Goal: Task Accomplishment & Management: Use online tool/utility

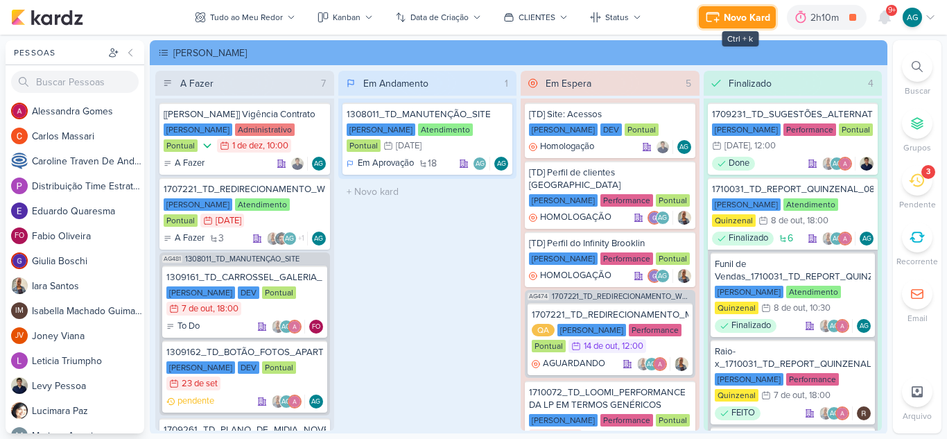
click at [758, 20] on div "Novo Kard" at bounding box center [747, 17] width 46 height 15
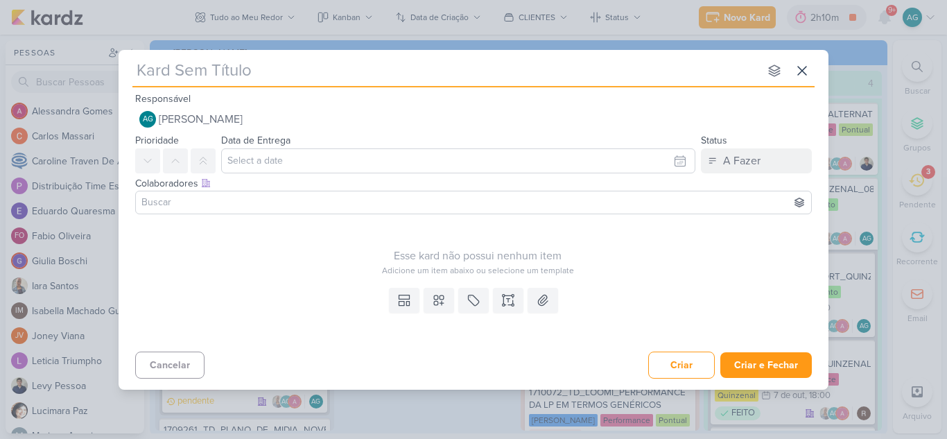
click at [277, 76] on input "text" at bounding box center [445, 70] width 627 height 25
paste input "15409291_CURY|BETINA_BANNER_SITE_JAGUARE"
type input "15409291_CURY|BETINA_BANNER_SITE_JAGUARE"
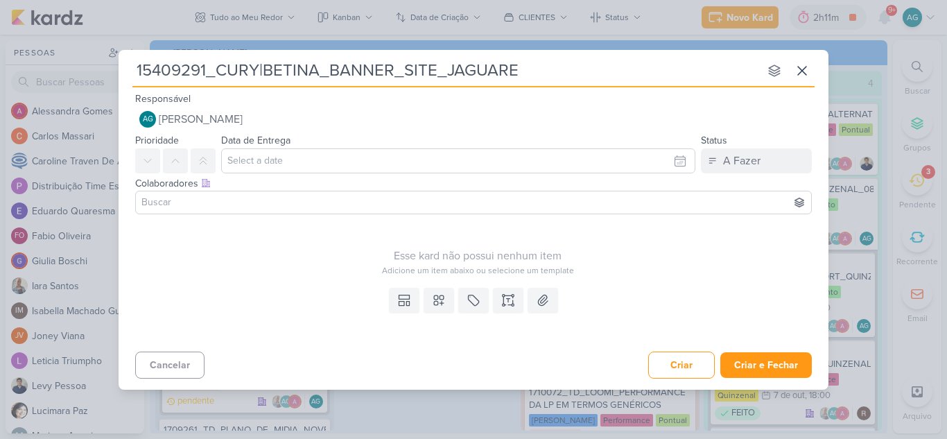
drag, startPoint x: 205, startPoint y: 65, endPoint x: 121, endPoint y: 67, distance: 84.6
click at [121, 67] on div "15409291_CURY|BETINA_BANNER_SITE_JAGUARE nenhum grupo disponível esc Responsáve…" at bounding box center [474, 215] width 710 height 331
drag, startPoint x: 208, startPoint y: 71, endPoint x: 119, endPoint y: 70, distance: 88.7
click at [119, 70] on div "15409291_CURY|BETINA_BANNER_SITE_JAGUARE nenhum grupo disponível esc Responsáve…" at bounding box center [474, 215] width 710 height 331
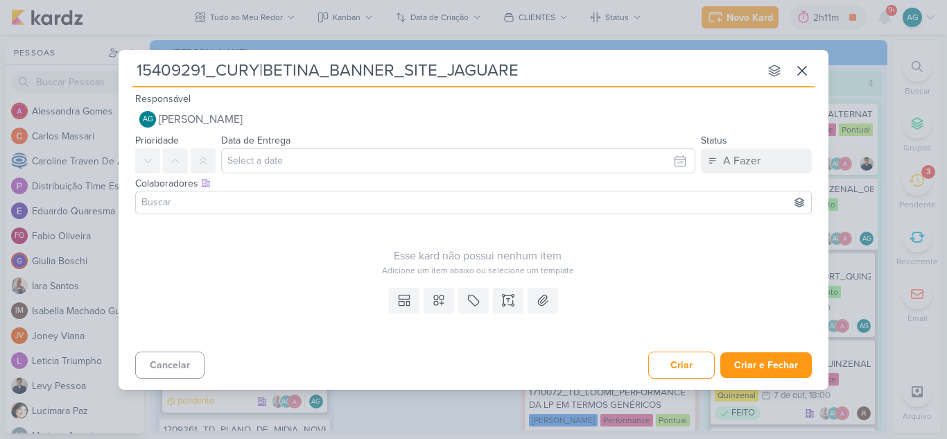
paste input "1013"
type input "15410131_CURY|BETINA_BANNER_SITE_JAGUARE"
click at [478, 69] on input "15410131_CURY|BETINA_BANNER_SITE_JAGUARE" at bounding box center [445, 70] width 627 height 25
drag, startPoint x: 437, startPoint y: 70, endPoint x: 534, endPoint y: 66, distance: 96.5
click at [534, 66] on input "15410131_CURY|BETINA_BANNER_SITE_JAGUARE" at bounding box center [445, 70] width 627 height 25
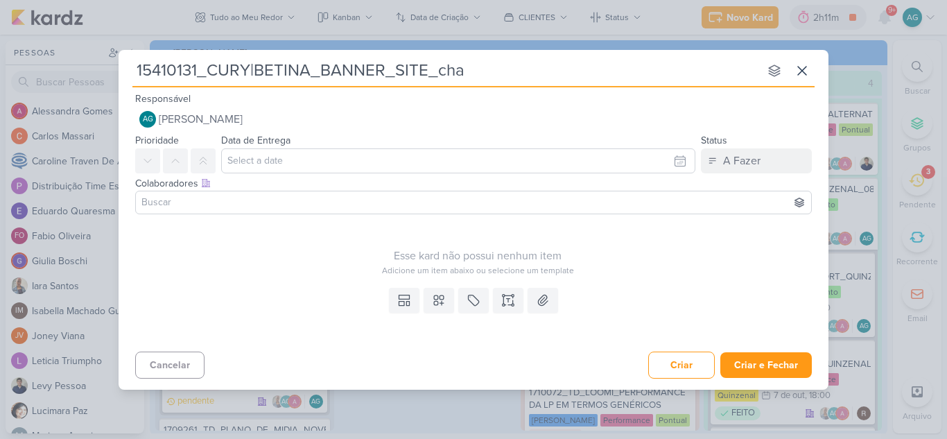
type input "15410131_CURY|BETINA_BANNER_SITE_ch"
type input "15410131_CURY|BETINA_BANNER_SITE_"
type input "15410131_CURY|BETINA_BANNER_SITE_CHA"
type input "15410131_CURY|BETINA_BANNER_SITE_CHACA"
type input "15410131_CURY|BETINA_BANNER_SITE_CHACARA"
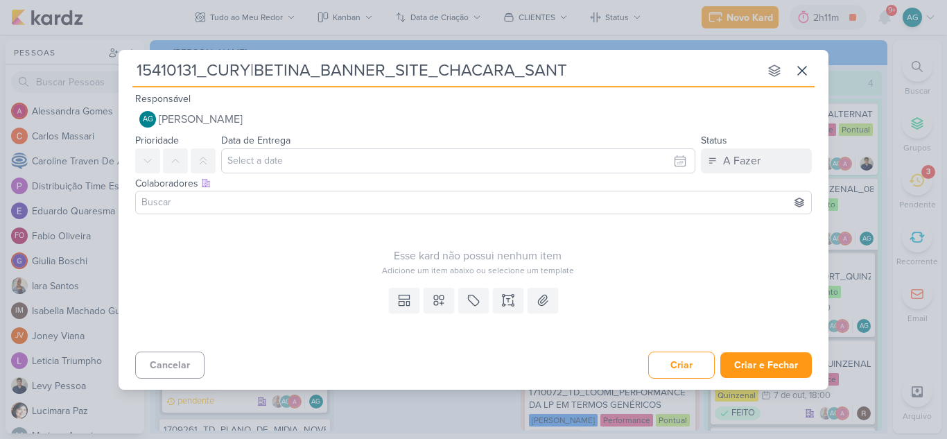
type input "15410131_CURY|BETINA_BANNER_SITE_CHACARA_SANTO"
type input "15410131_CURY|BETINA_BANNER_SITE_CHACARA_SANTO_ANTONIO"
drag, startPoint x: 573, startPoint y: 65, endPoint x: 134, endPoint y: 43, distance: 438.7
click at [134, 43] on div "15410131_CURY|BETINA_BANNER_SITE_CHACARA_SANTO_ANTONIO nenhum grupo disponível …" at bounding box center [473, 219] width 947 height 439
type input "15410131_CURY|BETINA_BANNER_SITE_CHACARA_SANTO_ANTONIO"
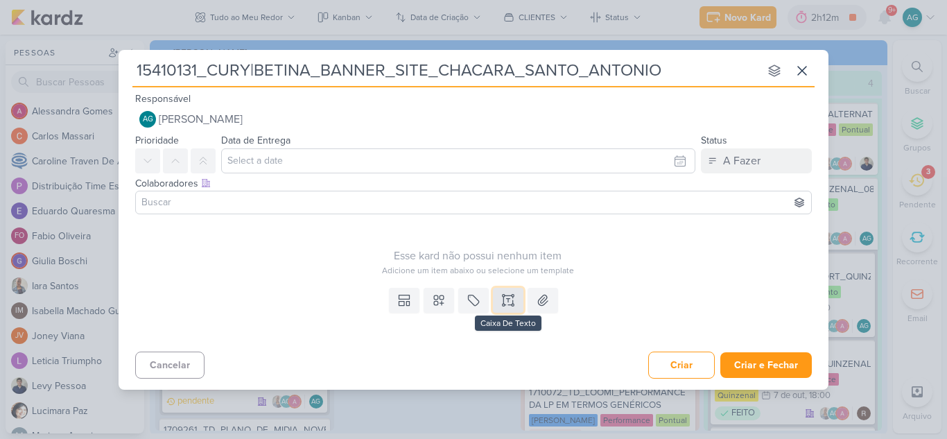
click at [516, 301] on button at bounding box center [508, 300] width 31 height 25
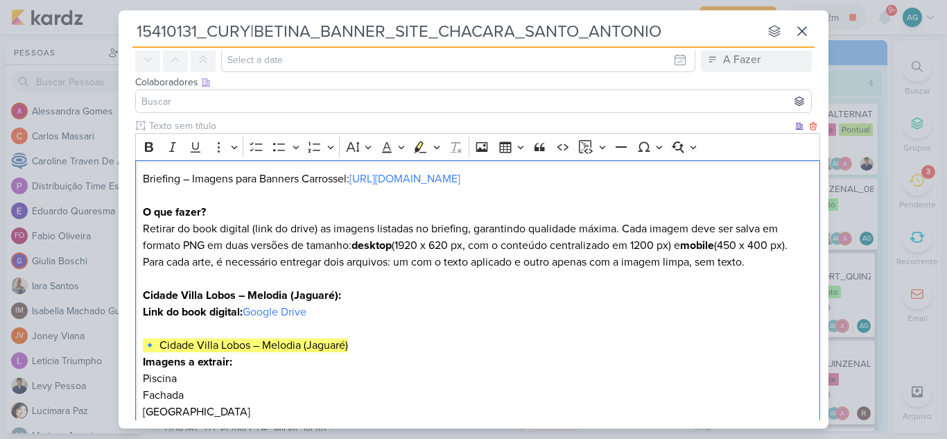
scroll to position [85, 0]
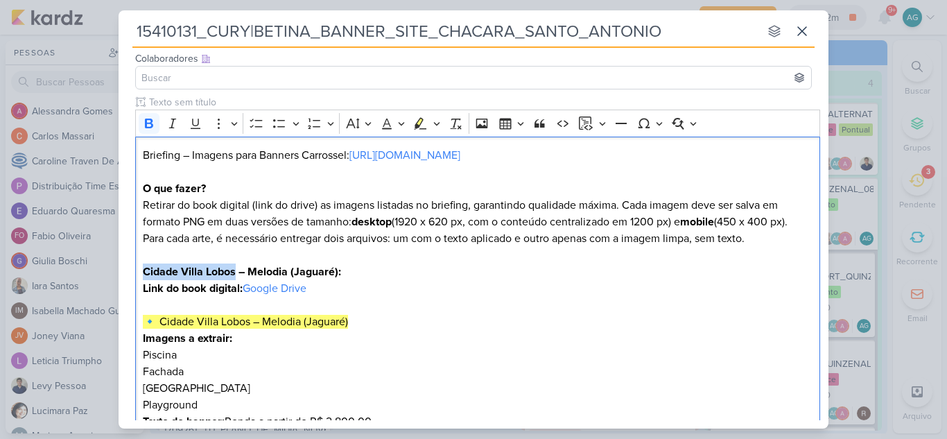
drag, startPoint x: 235, startPoint y: 275, endPoint x: 132, endPoint y: 272, distance: 103.3
click at [132, 272] on div "Clique para deixar o item visível somente à membros da sua organização Rich Tex…" at bounding box center [474, 370] width 710 height 550
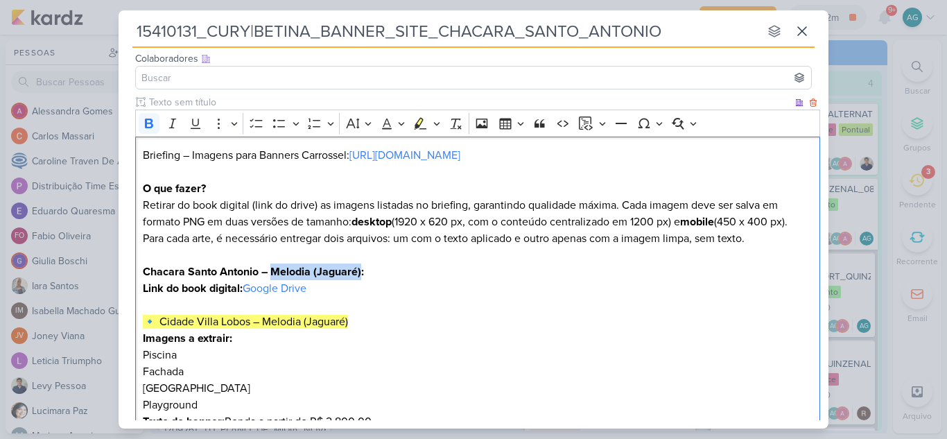
drag, startPoint x: 271, startPoint y: 272, endPoint x: 361, endPoint y: 271, distance: 89.4
click at [361, 271] on strong "Chacara Santo Antonio – Melodia (Jaguaré):" at bounding box center [253, 272] width 221 height 14
click at [370, 289] on p "Link do book digital: Google Drive" at bounding box center [478, 288] width 670 height 17
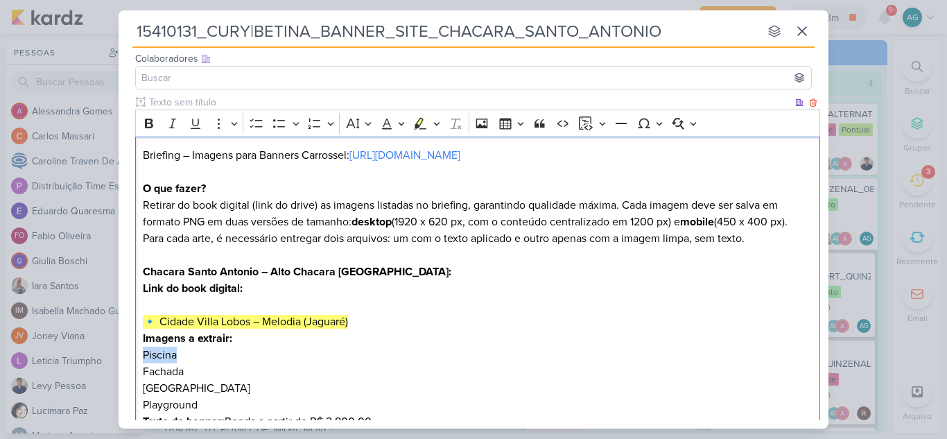
drag, startPoint x: 186, startPoint y: 356, endPoint x: 141, endPoint y: 355, distance: 45.8
click at [141, 355] on div "Briefing – Imagens para Banners Carrossel: https://betinadacury.com.br/ O que f…" at bounding box center [477, 389] width 685 height 504
drag, startPoint x: 185, startPoint y: 374, endPoint x: 135, endPoint y: 370, distance: 50.2
click at [135, 370] on div "Briefing – Imagens para Banners Carrossel: https://betinadacury.com.br/ O que f…" at bounding box center [477, 389] width 685 height 504
drag, startPoint x: 222, startPoint y: 382, endPoint x: 144, endPoint y: 381, distance: 78.3
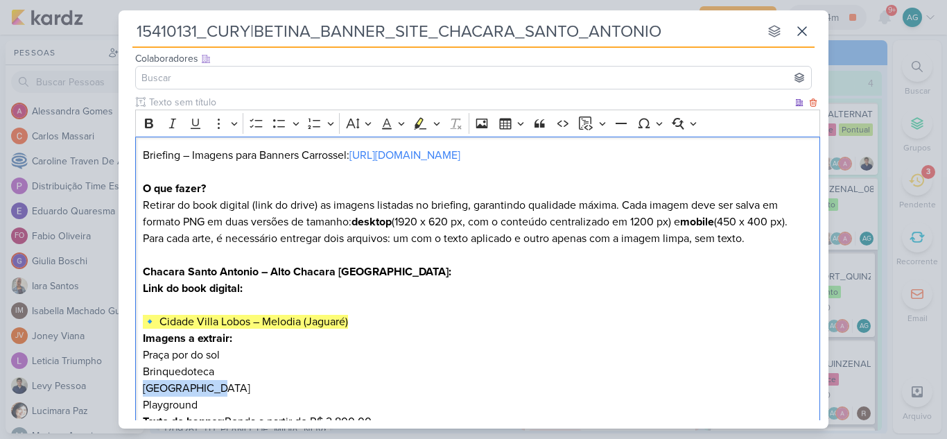
click at [144, 381] on p "[GEOGRAPHIC_DATA]" at bounding box center [478, 388] width 670 height 17
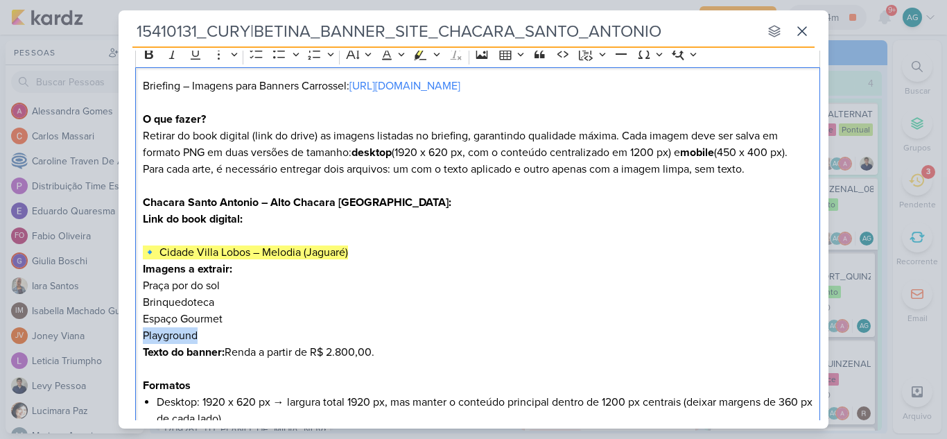
drag, startPoint x: 198, startPoint y: 333, endPoint x: 129, endPoint y: 229, distance: 125.2
click at [139, 332] on div "Briefing – Imagens para Banners Carrossel: https://betinadacury.com.br/ O que f…" at bounding box center [477, 319] width 685 height 504
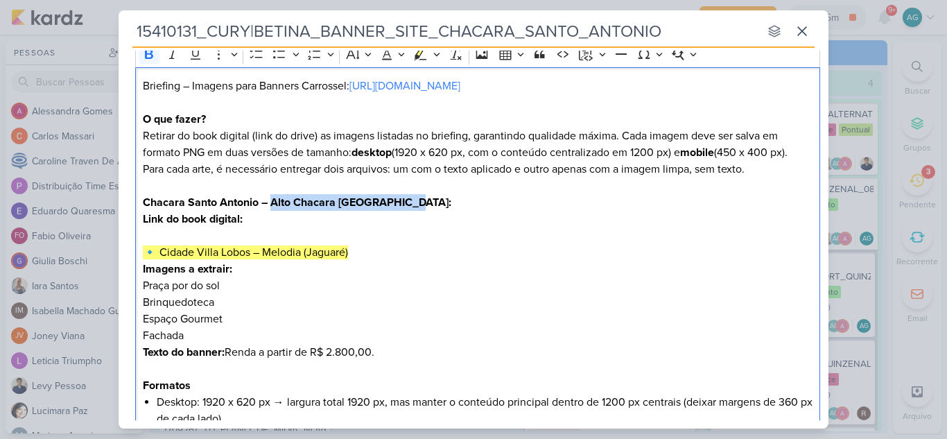
drag, startPoint x: 272, startPoint y: 200, endPoint x: 411, endPoint y: 201, distance: 138.7
click at [411, 201] on strong "Chacara Santo Antonio – Alto Chacara [GEOGRAPHIC_DATA]:" at bounding box center [297, 203] width 309 height 14
click at [162, 252] on mark "🔹 Cidade Villa Lobos – Melodia (Jaguaré)" at bounding box center [245, 252] width 205 height 14
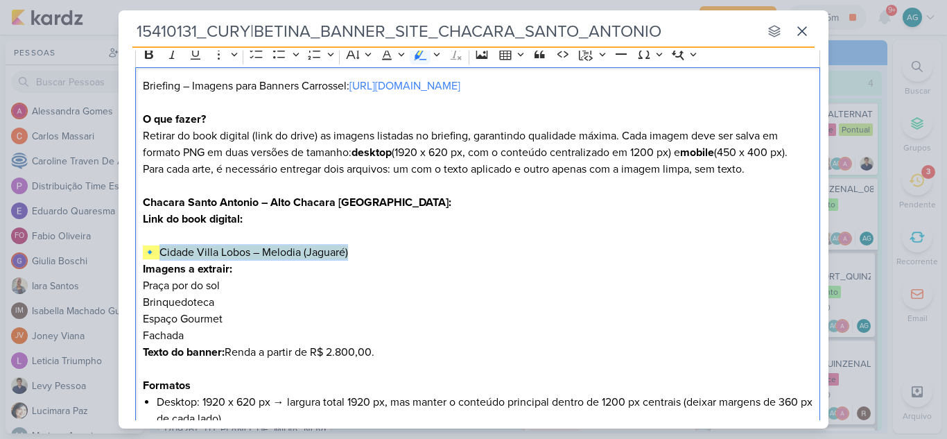
drag, startPoint x: 162, startPoint y: 250, endPoint x: 355, endPoint y: 249, distance: 192.7
click at [355, 249] on h2 "🔹 Cidade Villa Lobos – Melodia (Jaguaré)" at bounding box center [478, 252] width 670 height 17
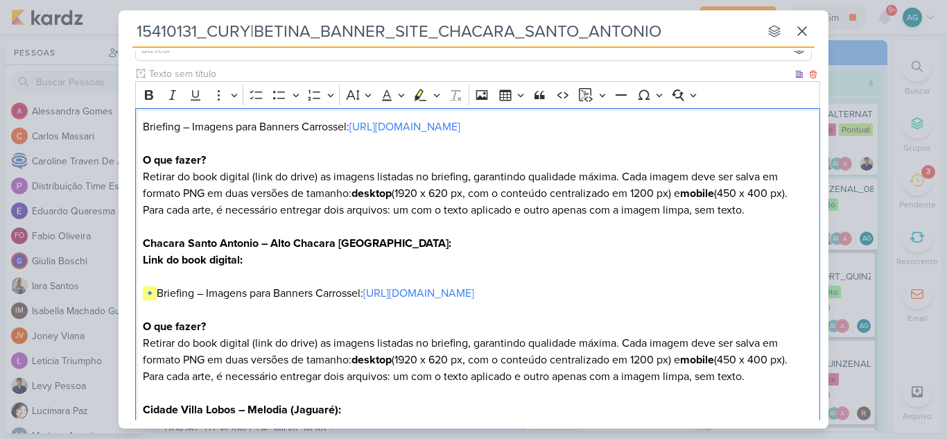
scroll to position [113, 0]
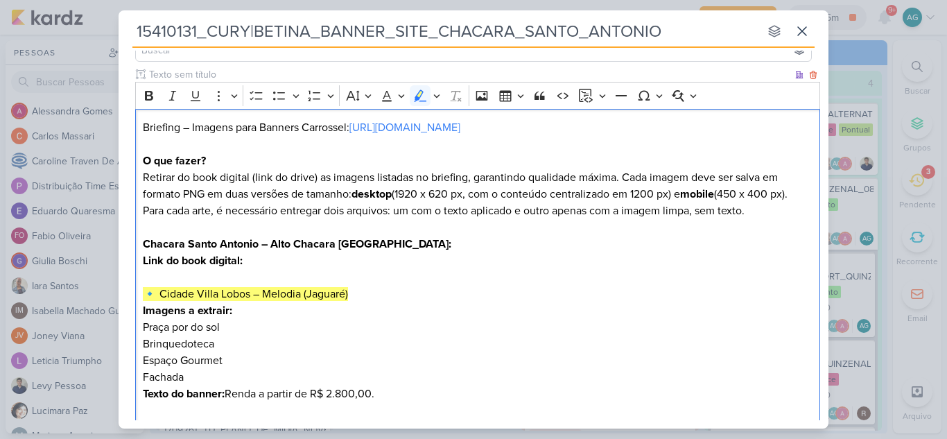
click at [325, 306] on p "Imagens a extrair:" at bounding box center [478, 310] width 670 height 17
drag, startPoint x: 356, startPoint y: 291, endPoint x: 161, endPoint y: 295, distance: 194.8
click at [161, 295] on h2 "🔹 Cidade Villa Lobos – Melodia (Jaguaré)" at bounding box center [478, 294] width 670 height 17
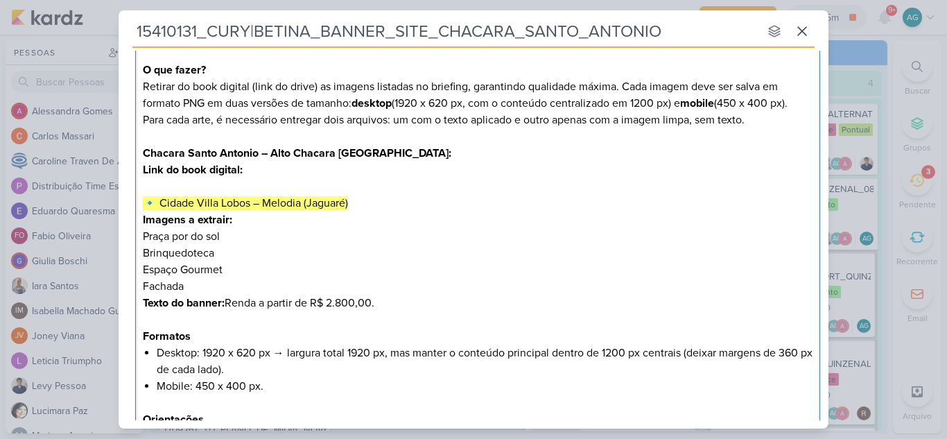
scroll to position [166, 0]
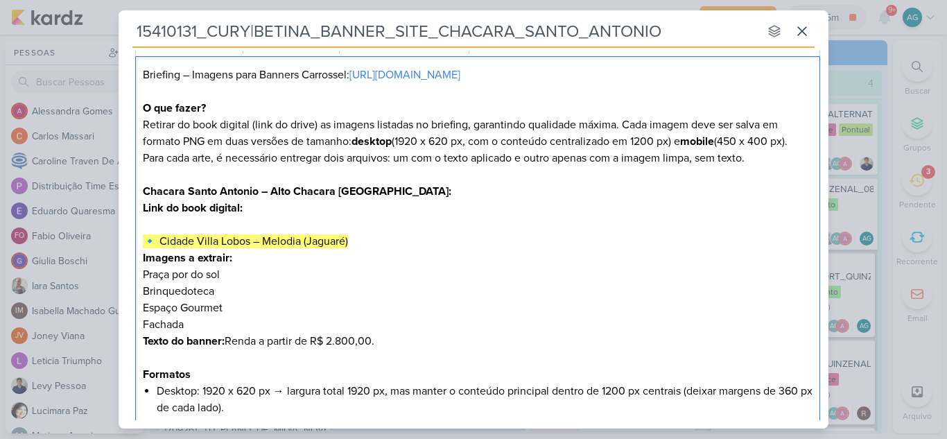
drag, startPoint x: 364, startPoint y: 292, endPoint x: 345, endPoint y: 284, distance: 21.1
click at [363, 292] on p "Brinquedoteca" at bounding box center [478, 291] width 670 height 17
drag, startPoint x: 356, startPoint y: 242, endPoint x: 164, endPoint y: 242, distance: 192.7
click at [164, 242] on h2 "🔹 Cidade Villa Lobos – Melodia (Jaguaré)" at bounding box center [478, 241] width 670 height 17
click at [286, 211] on p "Link do book digital:" at bounding box center [478, 208] width 670 height 17
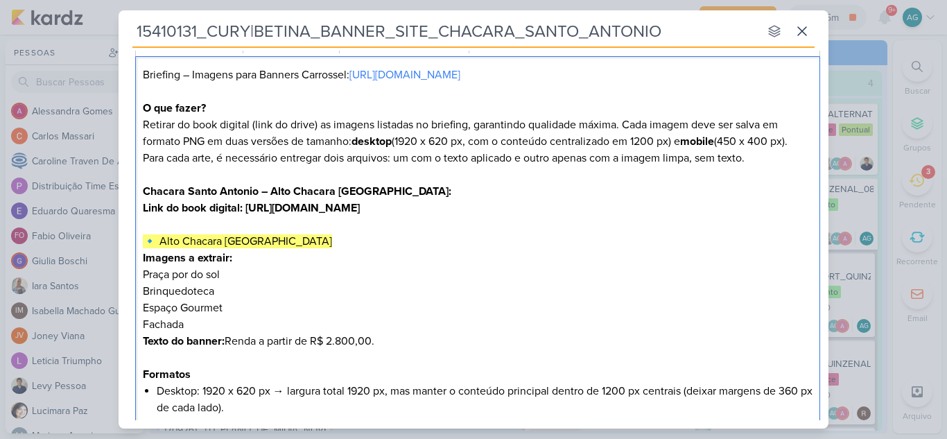
click at [275, 228] on p "Editor editing area: main" at bounding box center [478, 224] width 670 height 17
drag, startPoint x: 673, startPoint y: 202, endPoint x: 247, endPoint y: 214, distance: 425.8
click at [247, 214] on p "Link do book digital: https://drive.google.com/drive/folders/1WCMHIXJ34wTUH3RQR…" at bounding box center [478, 208] width 670 height 17
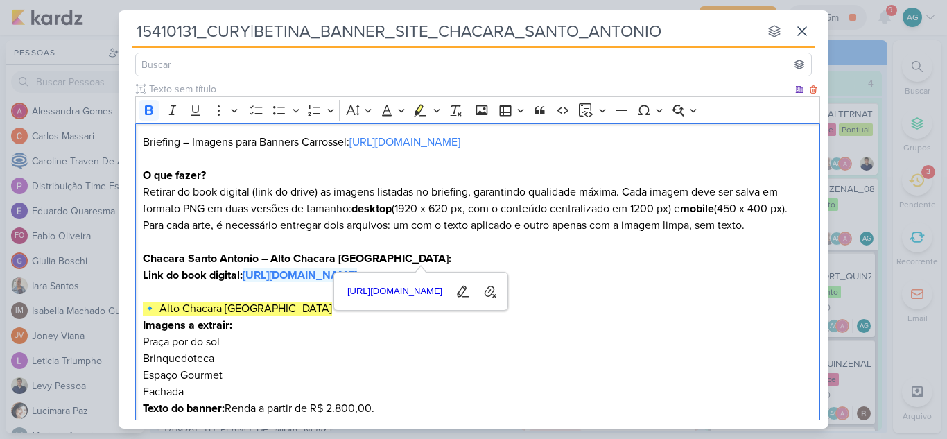
scroll to position [0, 0]
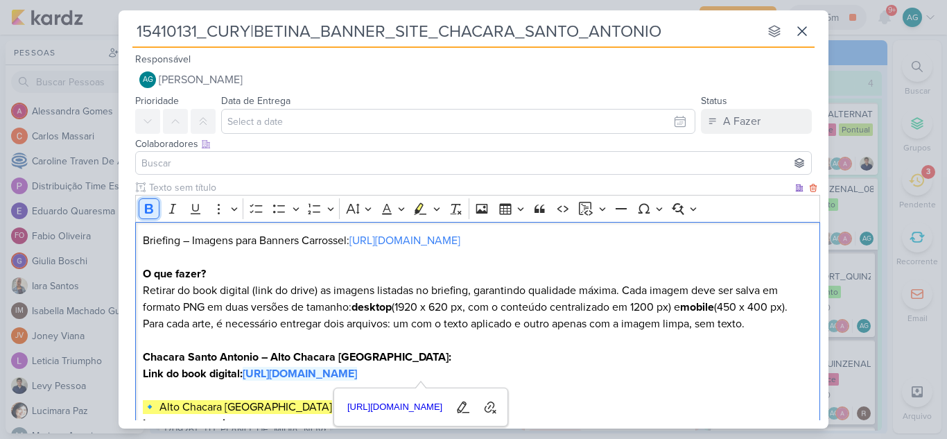
click at [150, 204] on icon "Editor toolbar" at bounding box center [149, 209] width 14 height 14
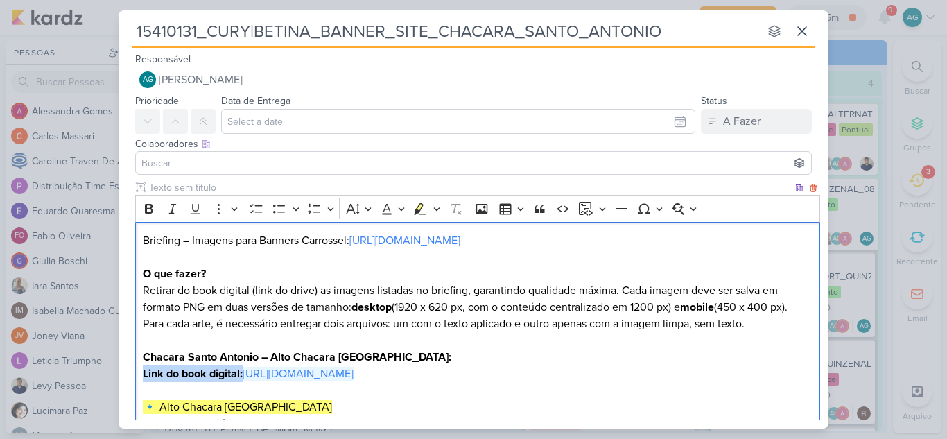
click at [466, 261] on h2 "Editor editing area: main" at bounding box center [478, 257] width 670 height 17
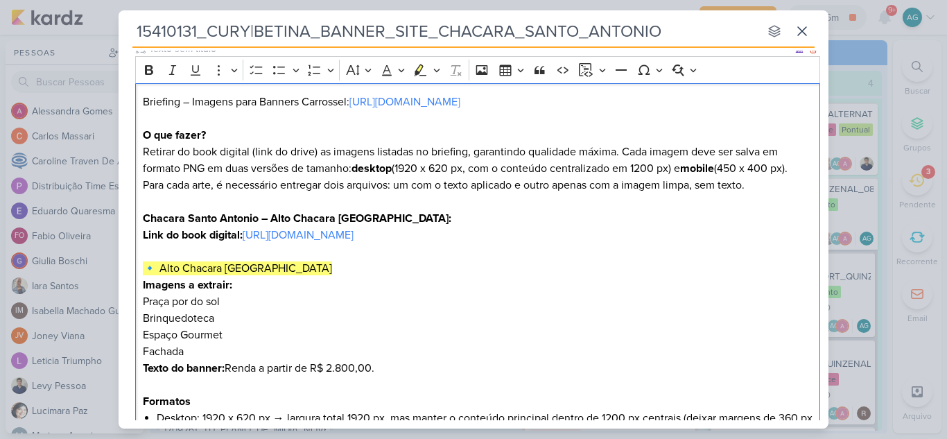
scroll to position [208, 0]
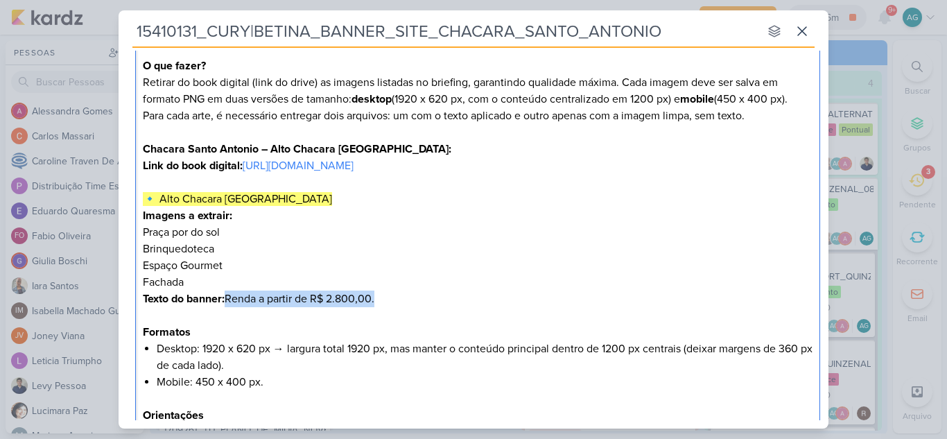
drag, startPoint x: 229, startPoint y: 301, endPoint x: 416, endPoint y: 297, distance: 186.5
click at [416, 297] on p "Texto do banner: Renda a partir de R$ 2.800,00. Formatos" at bounding box center [478, 315] width 670 height 50
drag, startPoint x: 419, startPoint y: 296, endPoint x: 229, endPoint y: 296, distance: 189.3
click at [229, 296] on p "Texto do banner: Ao lado da estação Granja Julieta Formatos" at bounding box center [478, 315] width 670 height 50
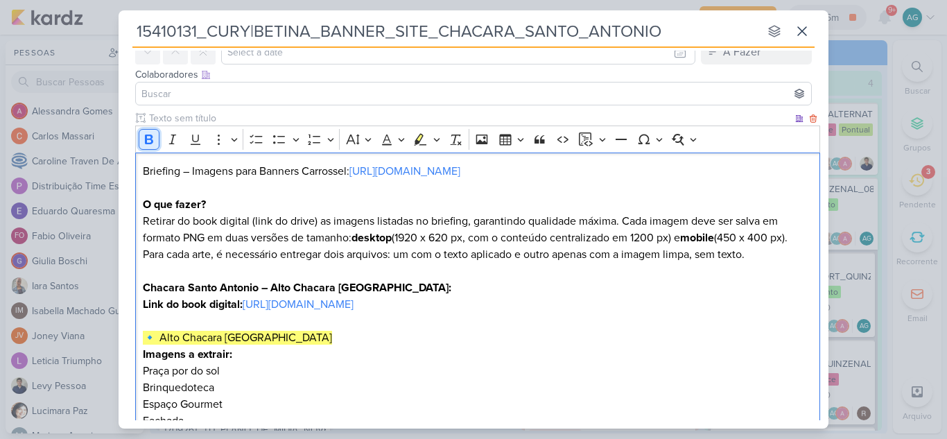
click at [148, 140] on icon "Editor toolbar" at bounding box center [149, 139] width 14 height 14
click at [431, 379] on p "Brinquedoteca" at bounding box center [478, 387] width 670 height 17
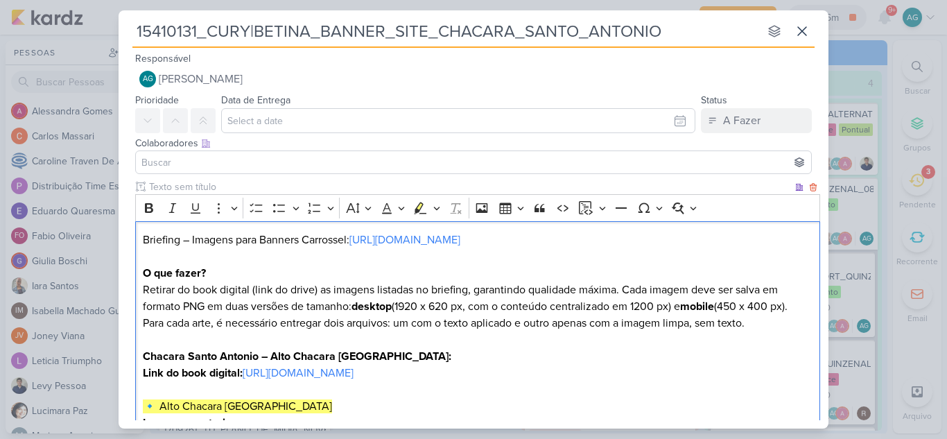
scroll to position [0, 0]
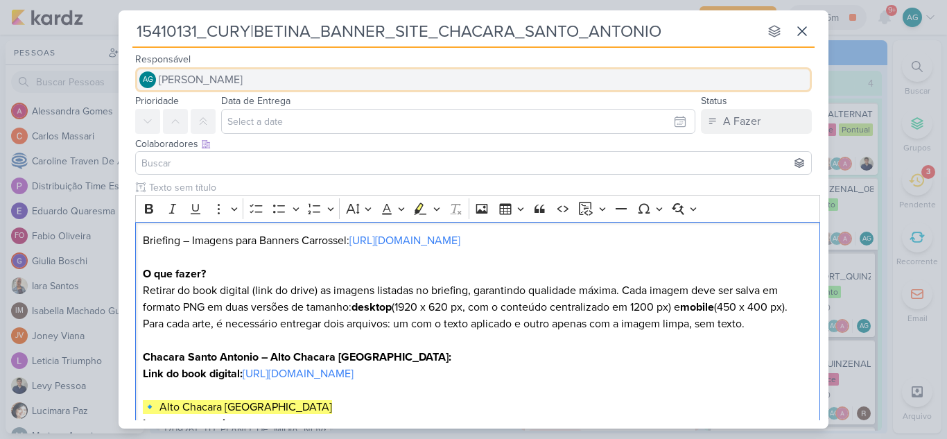
click at [243, 77] on span "[PERSON_NAME]" at bounding box center [201, 79] width 84 height 17
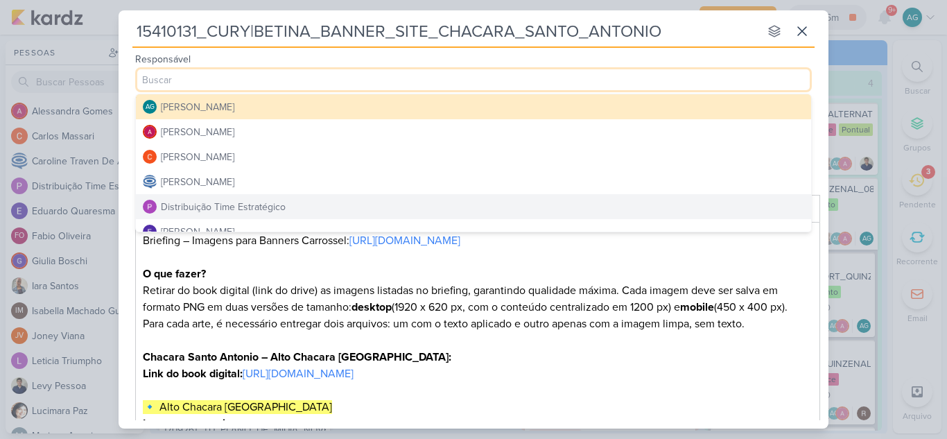
click at [268, 204] on div "Distribuição Time Estratégico" at bounding box center [223, 207] width 125 height 15
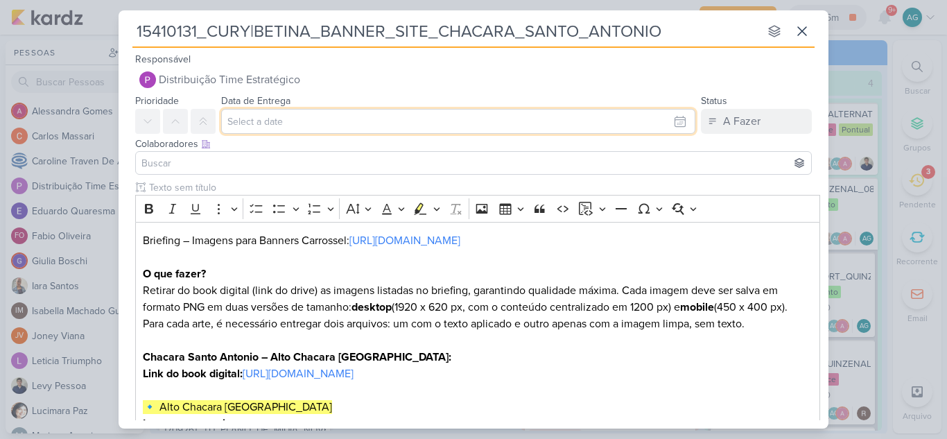
click at [299, 126] on input "text" at bounding box center [458, 121] width 474 height 25
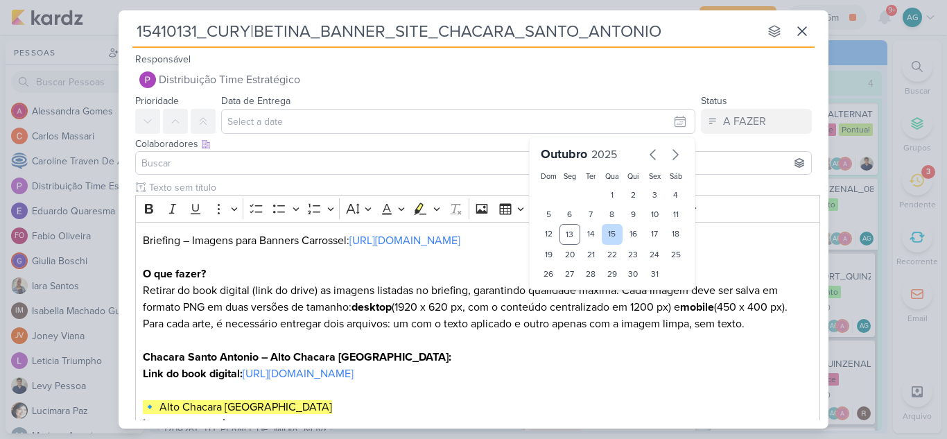
click at [611, 236] on div "15" at bounding box center [612, 234] width 21 height 21
type input "15 de outubro de 2025 às 23:59"
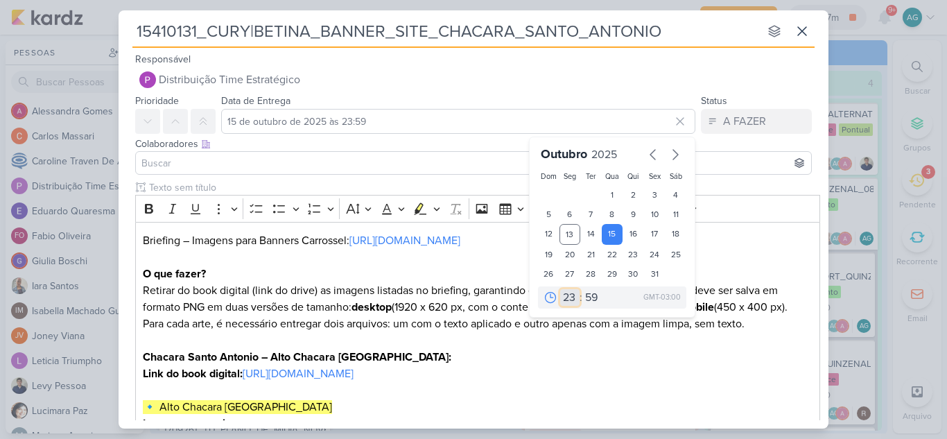
click at [562, 299] on select "00 01 02 03 04 05 06 07 08 09 10 11 12 13 14 15 16 17 18 19 20 21 22 23" at bounding box center [569, 297] width 19 height 17
select select "18"
click at [560, 289] on select "00 01 02 03 04 05 06 07 08 09 10 11 12 13 14 15 16 17 18 19 20 21 22 23" at bounding box center [569, 297] width 19 height 17
type input "[DATE] 18:59"
click at [586, 300] on select "00 05 10 15 20 25 30 35 40 45 50 55 59" at bounding box center [591, 297] width 19 height 17
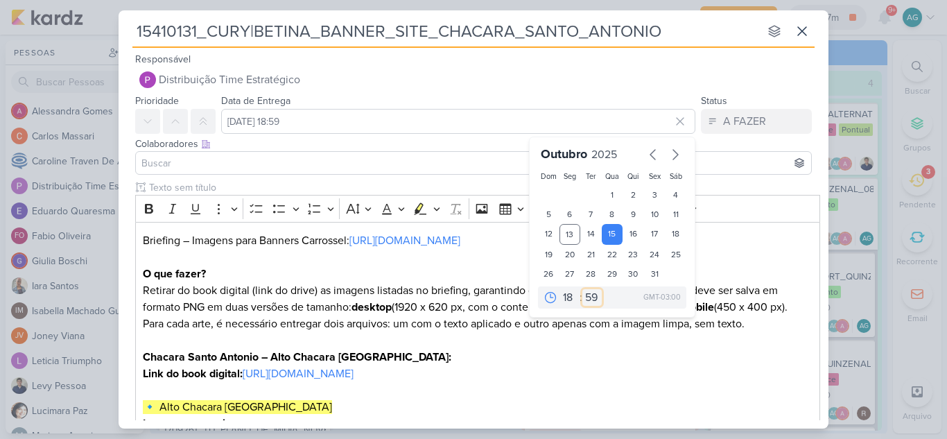
select select "0"
click at [582, 289] on select "00 05 10 15 20 25 30 35 40 45 50 55 59" at bounding box center [591, 297] width 19 height 17
type input "[DATE] 18:00"
click at [200, 126] on icon at bounding box center [203, 121] width 11 height 11
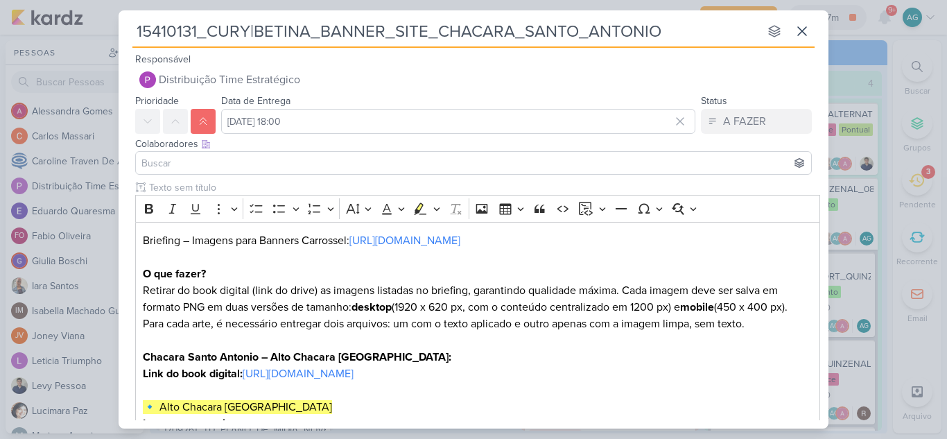
click at [196, 168] on input at bounding box center [474, 163] width 670 height 17
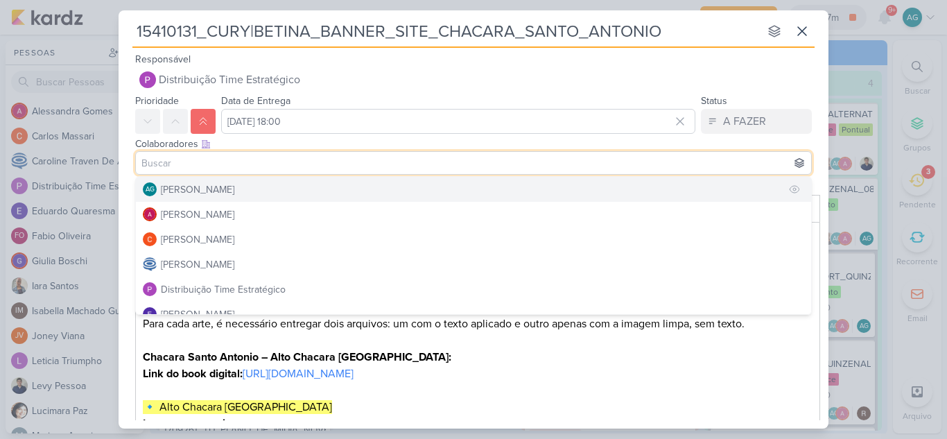
click at [196, 188] on div "[PERSON_NAME]" at bounding box center [197, 189] width 73 height 15
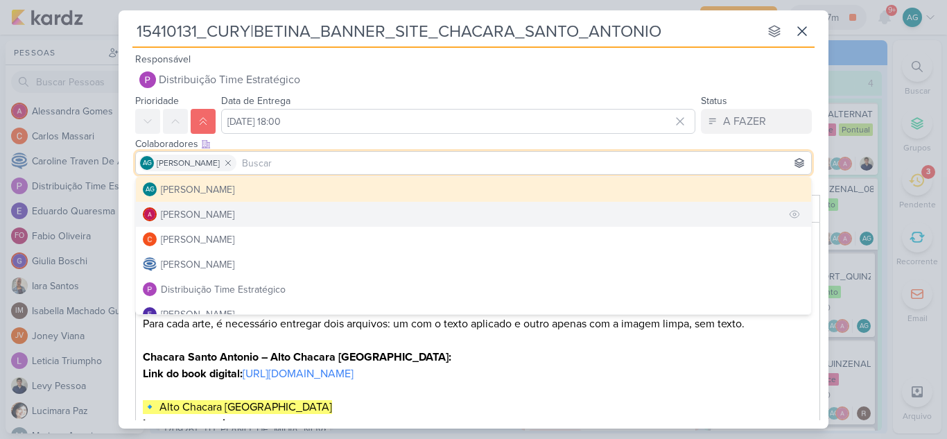
click at [207, 215] on div "[PERSON_NAME]" at bounding box center [197, 214] width 73 height 15
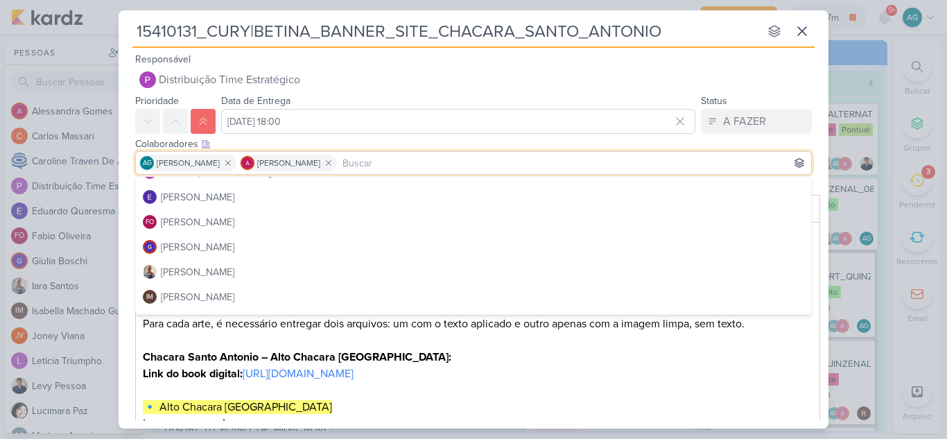
scroll to position [139, 0]
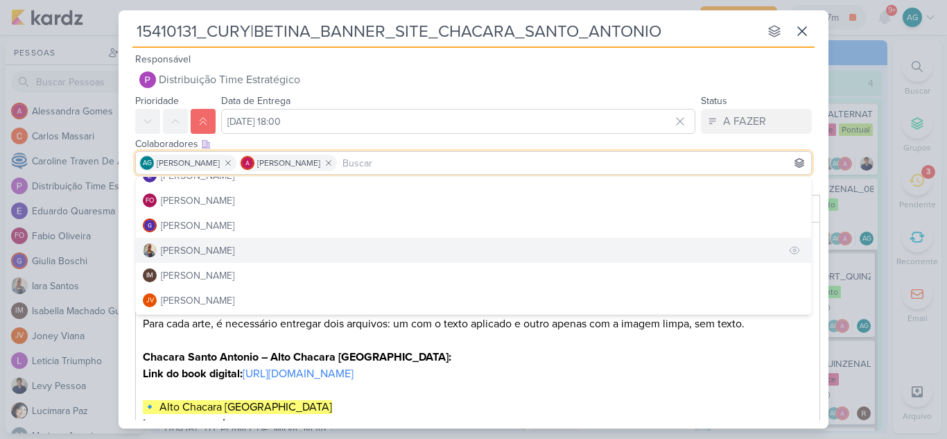
click at [211, 250] on button "[PERSON_NAME]" at bounding box center [473, 250] width 675 height 25
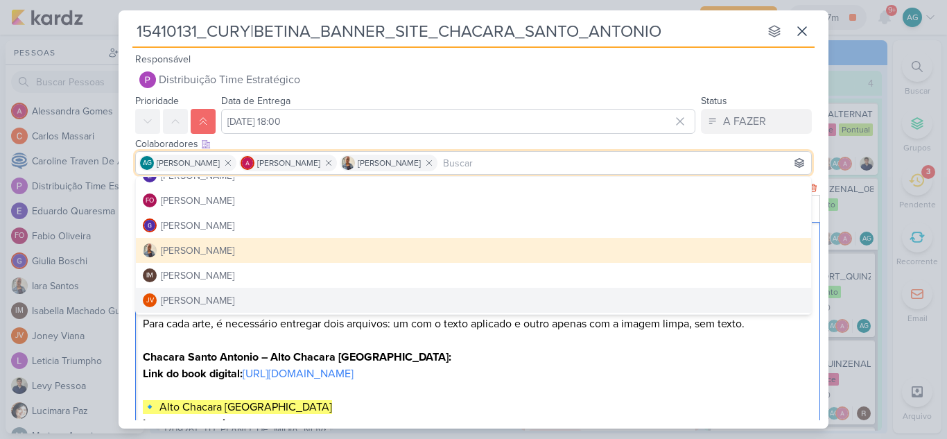
click at [709, 368] on p "Link do book digital: https://drive.google.com/drive/folders/1WCMHIXJ34wTUH3RQR…" at bounding box center [478, 373] width 670 height 17
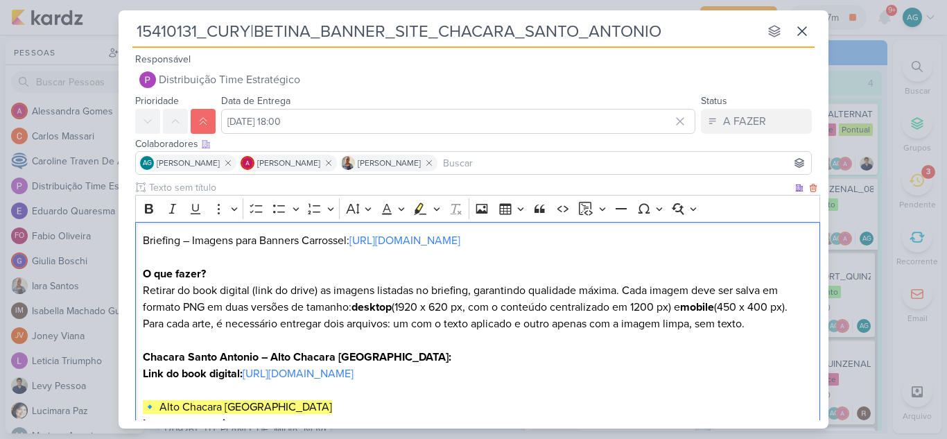
scroll to position [382, 0]
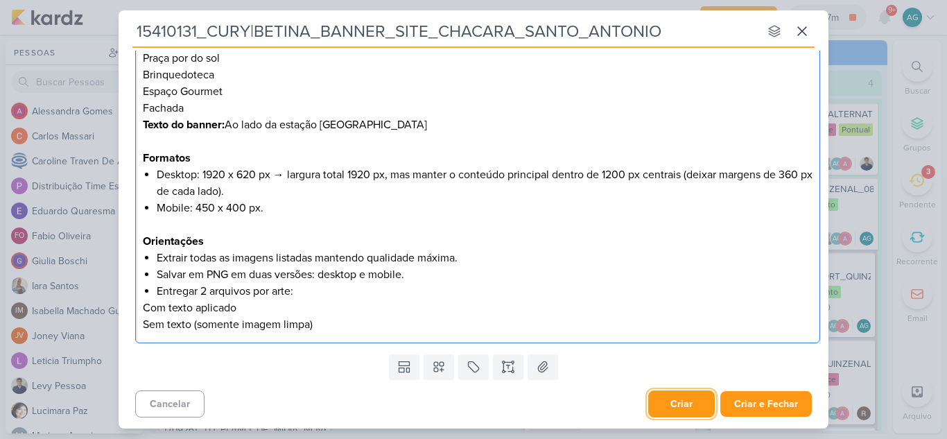
click at [668, 403] on button "Criar" at bounding box center [681, 403] width 67 height 27
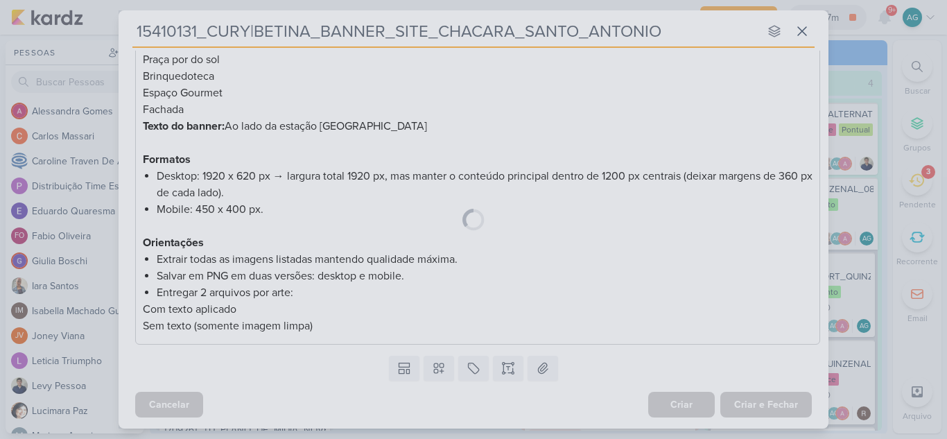
scroll to position [381, 0]
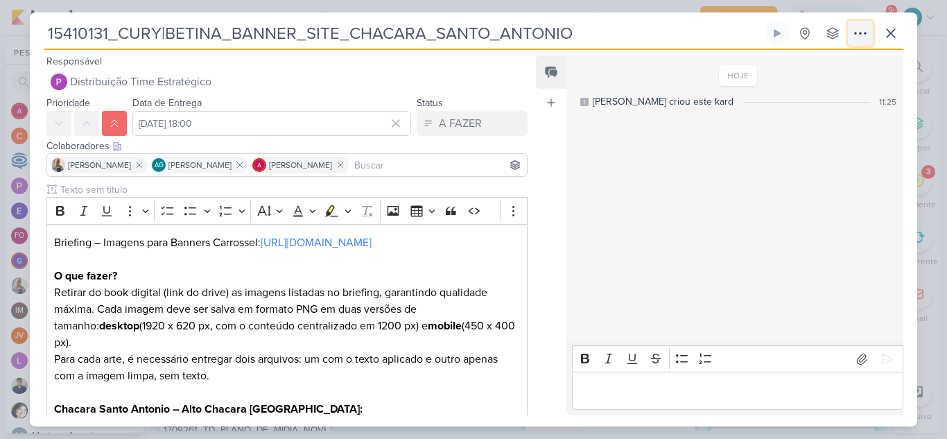
click at [865, 33] on icon at bounding box center [860, 33] width 11 height 1
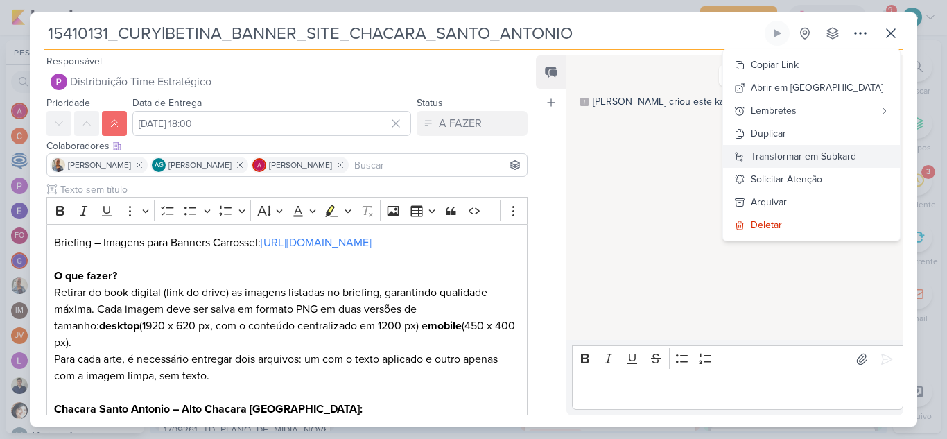
click at [853, 159] on div "Transformar em Subkard" at bounding box center [803, 156] width 105 height 15
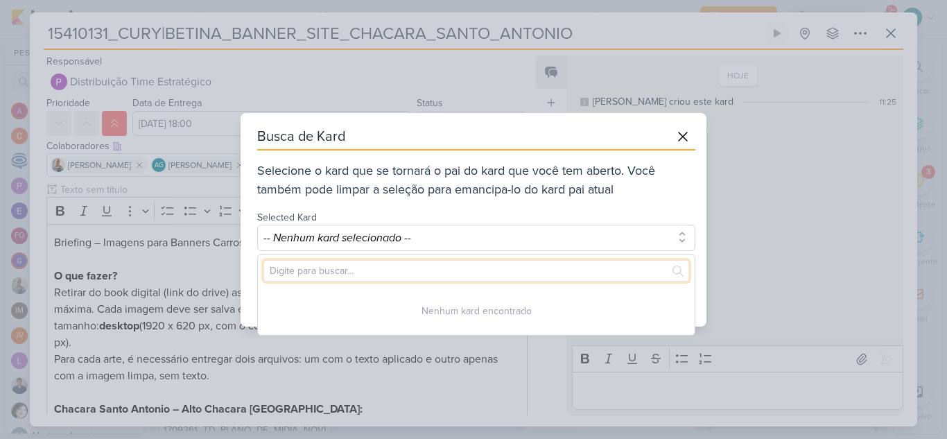
click at [399, 272] on input "text" at bounding box center [476, 270] width 426 height 21
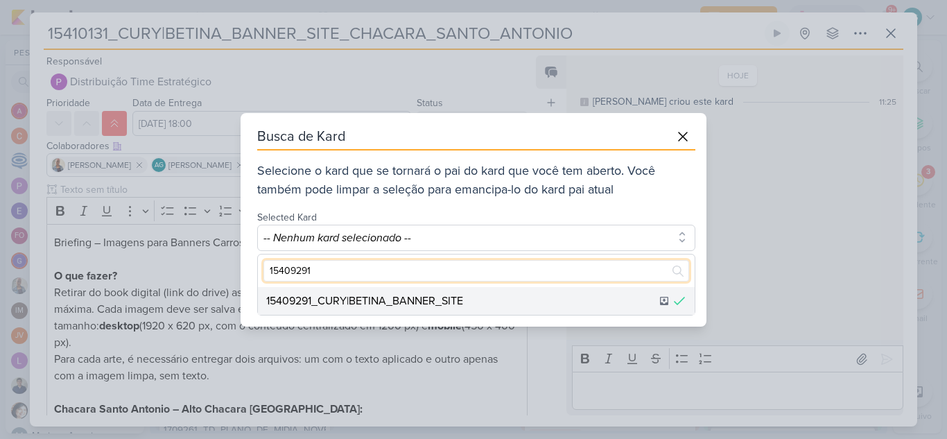
type input "15409291"
click at [415, 293] on div "15409291_CURY|BETINA_BANNER_SITE" at bounding box center [364, 301] width 197 height 17
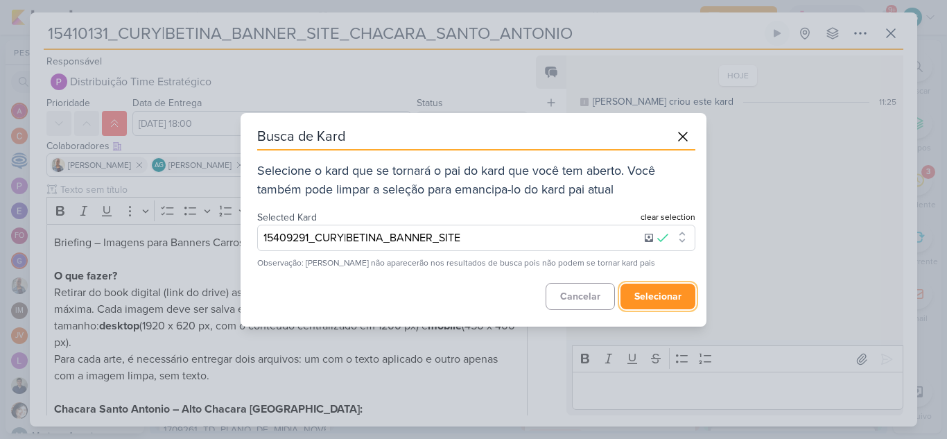
click at [658, 301] on button "selecionar" at bounding box center [657, 297] width 75 height 26
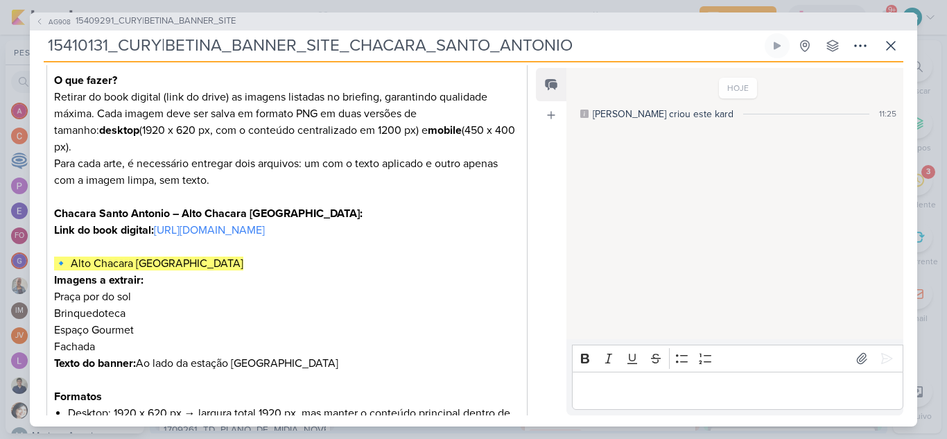
scroll to position [139, 0]
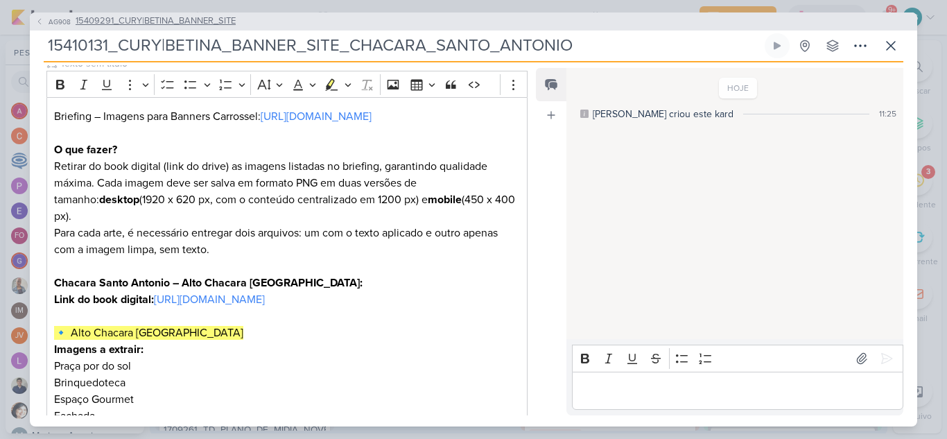
click at [216, 22] on span "15409291_CURY|BETINA_BANNER_SITE" at bounding box center [156, 22] width 160 height 14
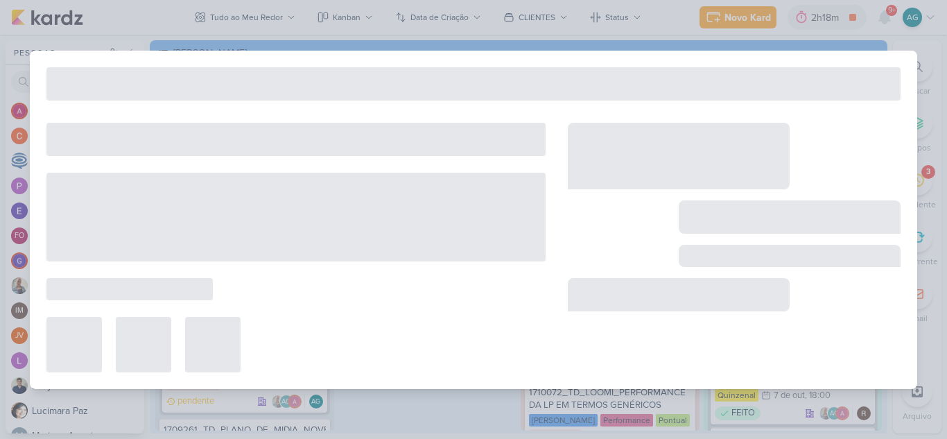
type input "15409291_CURY|BETINA_BANNER_SITE"
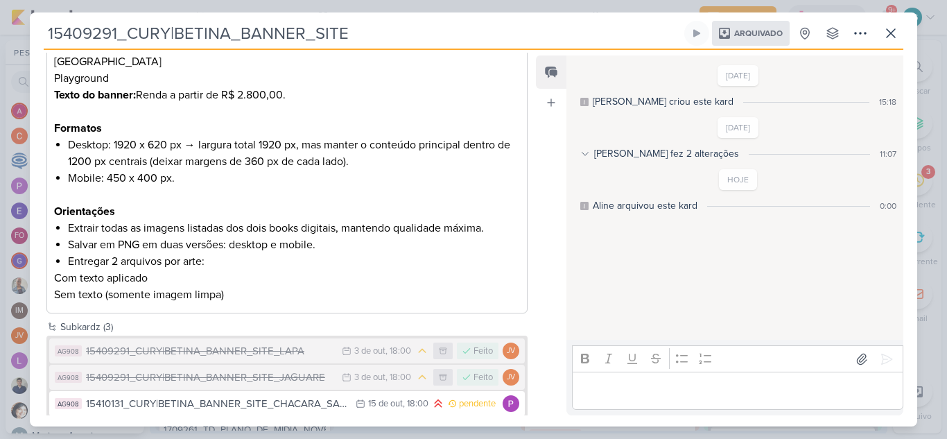
scroll to position [636, 0]
click at [283, 342] on div "15409291_CURY|BETINA_BANNER_SITE_LAPA" at bounding box center [210, 350] width 249 height 16
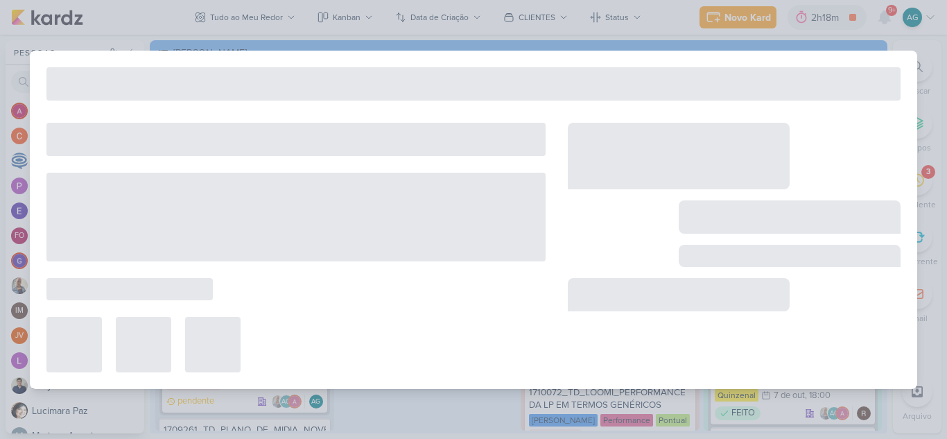
type input "15409291_CURY|BETINA_BANNER_SITE_LAPA"
type input "3 de outubro de 2025 às 18:00"
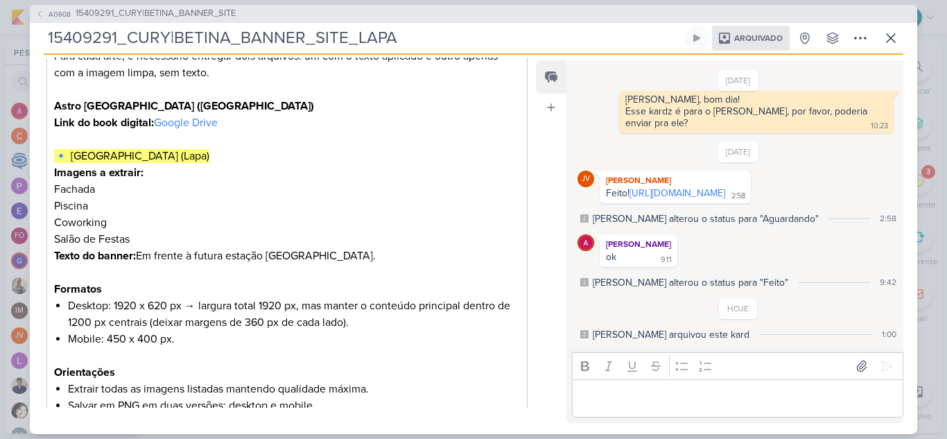
scroll to position [410, 0]
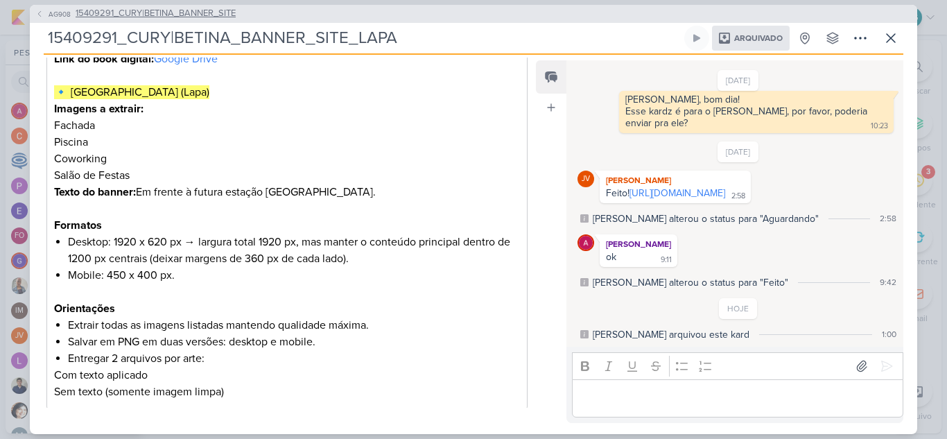
click at [223, 8] on span "15409291_CURY|BETINA_BANNER_SITE" at bounding box center [156, 14] width 160 height 14
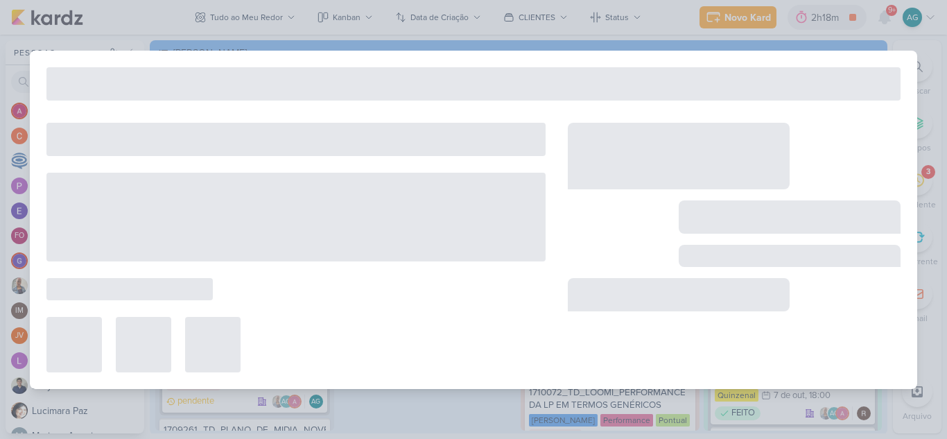
type input "15409291_CURY|BETINA_BANNER_SITE"
type input "[DATE] 11:00"
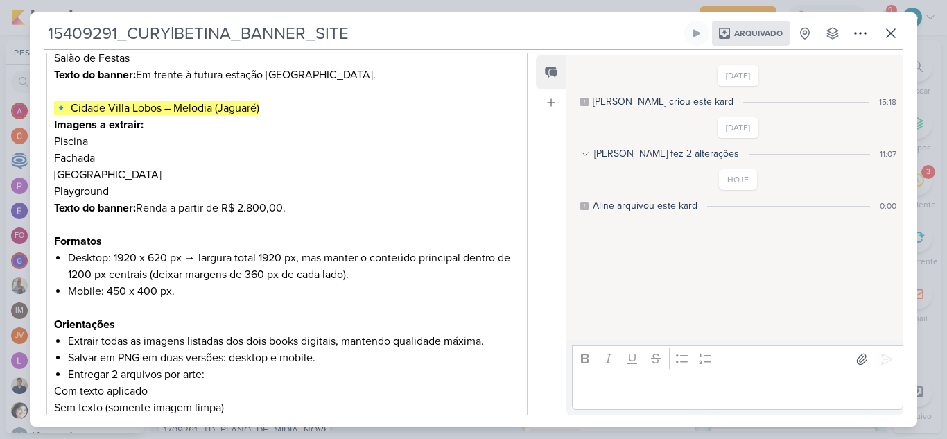
scroll to position [498, 0]
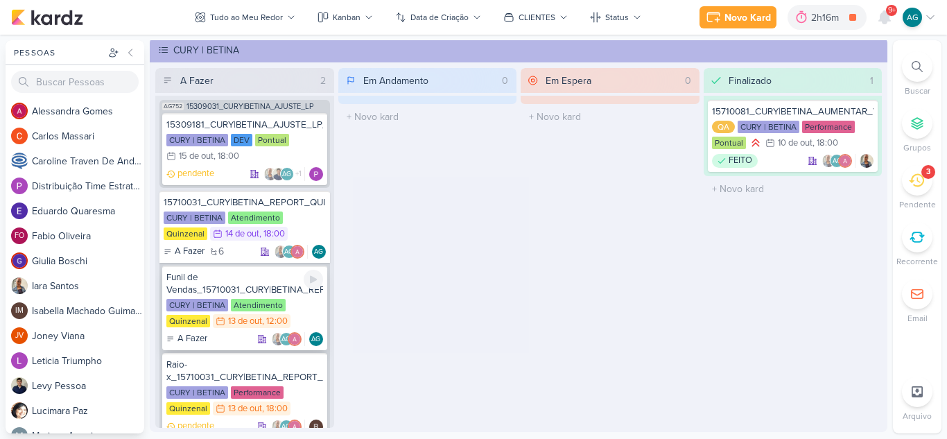
scroll to position [2010, 0]
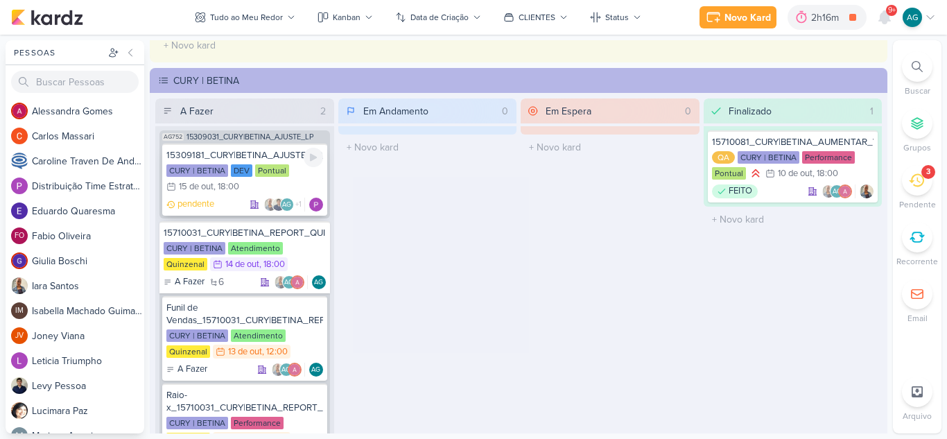
click at [272, 154] on div "15309181_CURY|BETINA_AJUSTE_LP_V.3" at bounding box center [244, 155] width 157 height 12
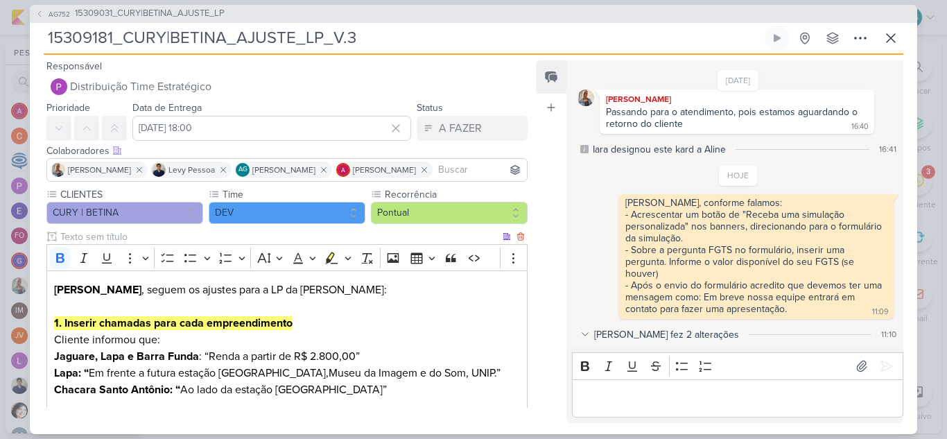
scroll to position [69, 0]
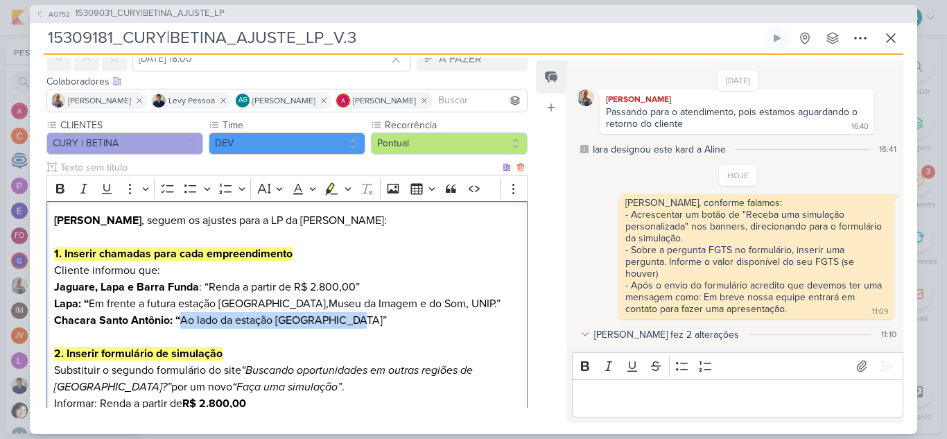
drag, startPoint x: 344, startPoint y: 322, endPoint x: 183, endPoint y: 316, distance: 160.9
click at [183, 316] on p "1. Inserir chamadas para cada empreendimento Cliente informou que: Jaguare, Lap…" at bounding box center [287, 303] width 466 height 116
copy p "Ao lado da estação [GEOGRAPHIC_DATA]"
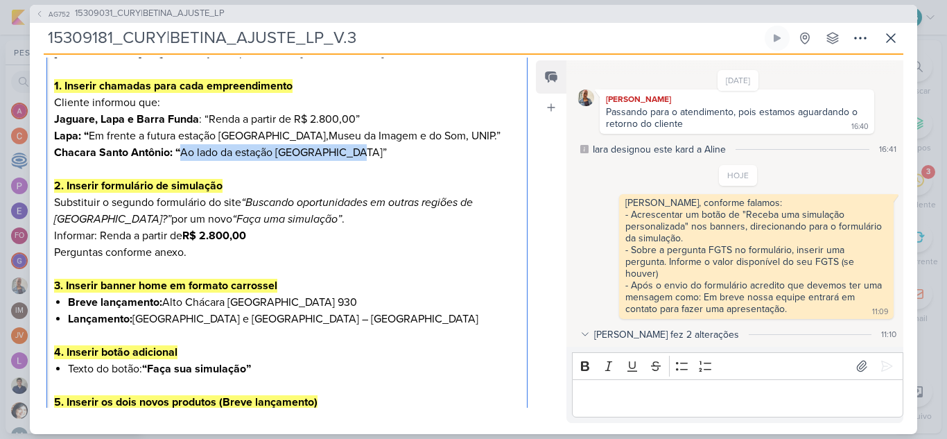
scroll to position [208, 0]
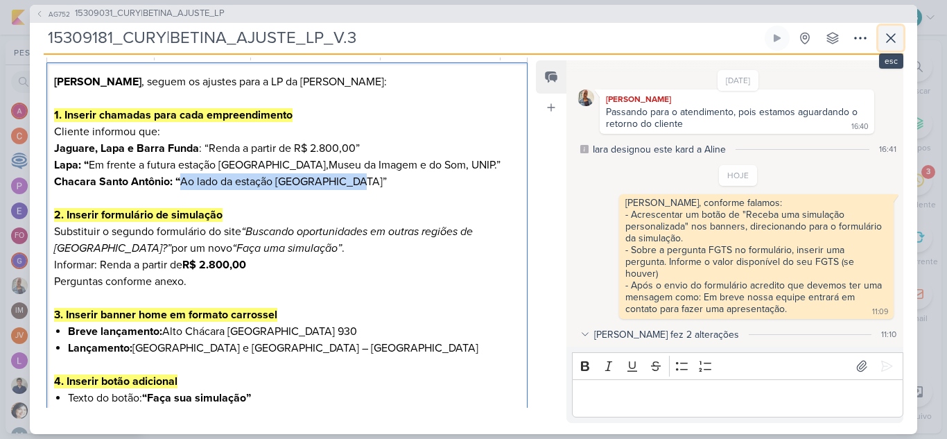
click at [890, 36] on icon at bounding box center [891, 38] width 17 height 17
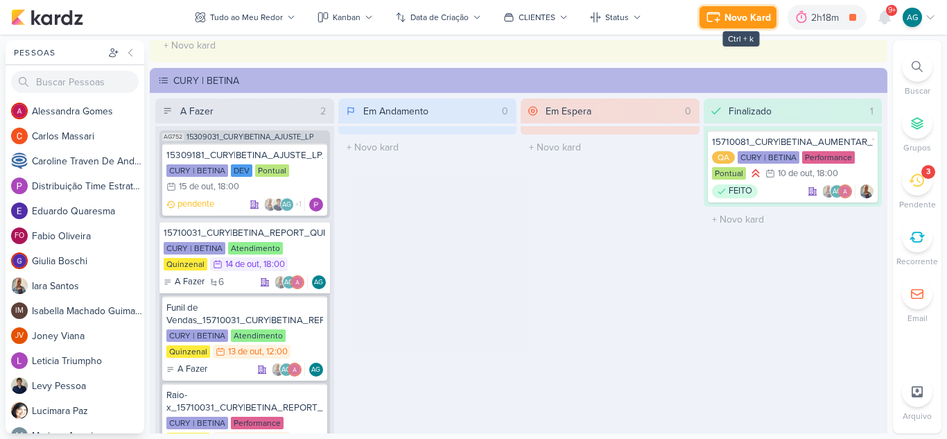
click at [736, 19] on div "Novo Kard" at bounding box center [747, 17] width 46 height 15
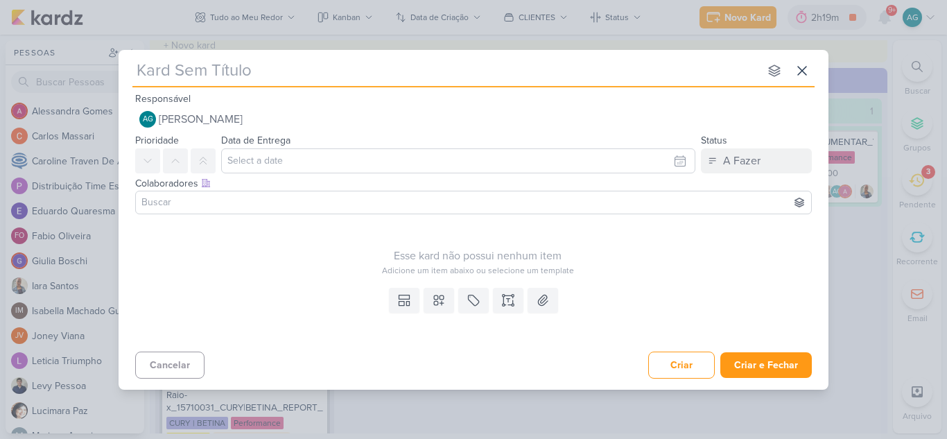
paste input "15410132_CURY|BETINA_BANNER_SITE_CHACARA_BARRA_FUNDA"
type input "15410132_CURY|BETINA_BANNER_SITE_CHACARA_BARRA_FUNDA"
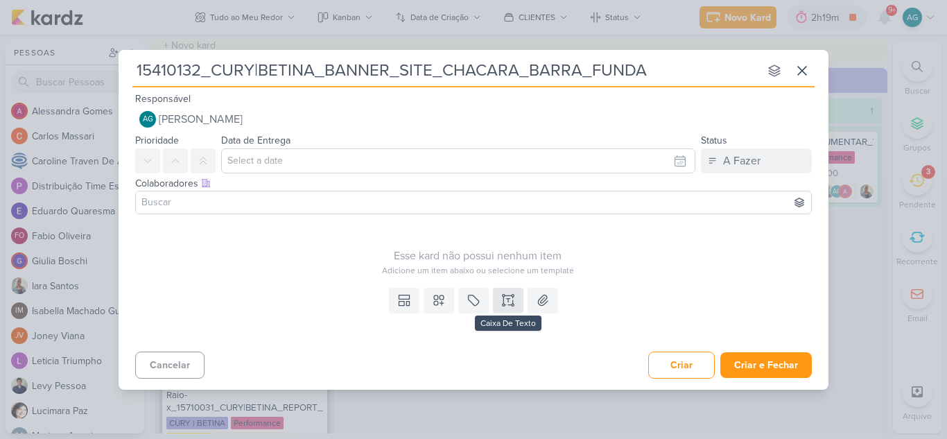
type input "15410132_CURY|BETINA_BANNER_SITE_CHACARA_BARRA_FUNDA"
click at [505, 298] on icon at bounding box center [508, 300] width 14 height 14
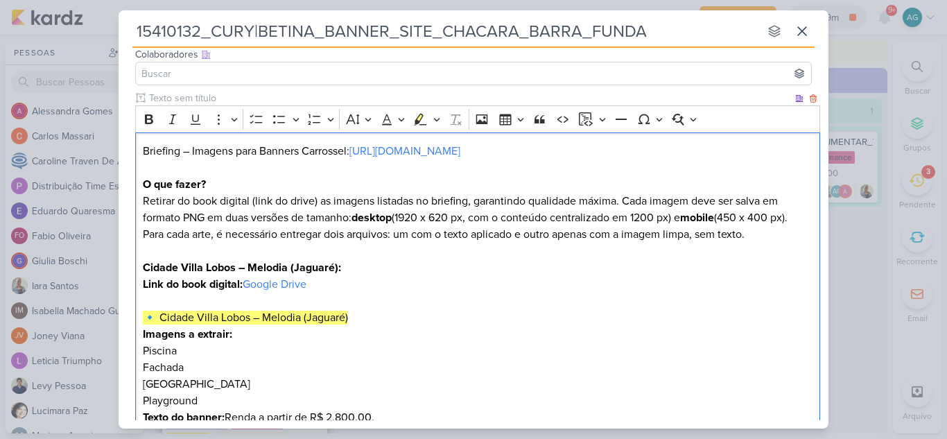
scroll to position [85, 0]
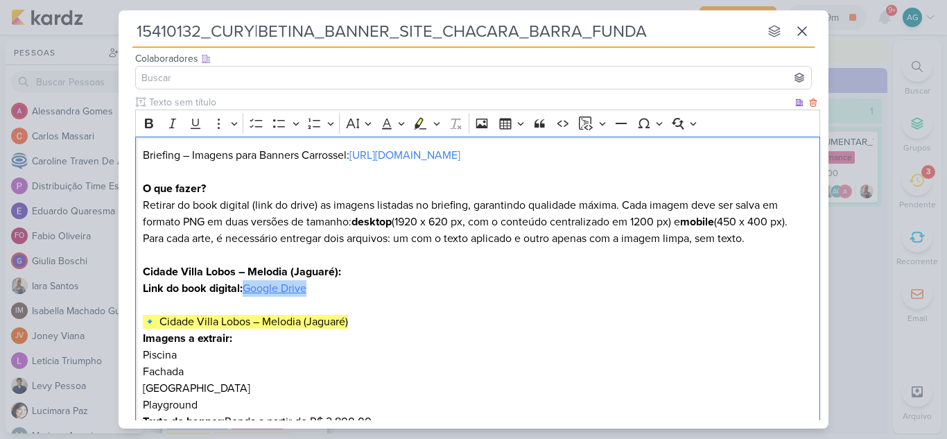
drag, startPoint x: 307, startPoint y: 287, endPoint x: 248, endPoint y: 287, distance: 58.9
click at [248, 287] on p "Link do book digital: Google Drive" at bounding box center [478, 288] width 670 height 17
drag, startPoint x: 235, startPoint y: 272, endPoint x: 142, endPoint y: 272, distance: 92.9
click at [143, 272] on strong "Cidade Villa Lobos – Melodia (Jaguaré):" at bounding box center [242, 272] width 198 height 14
drag, startPoint x: 225, startPoint y: 273, endPoint x: 307, endPoint y: 270, distance: 81.9
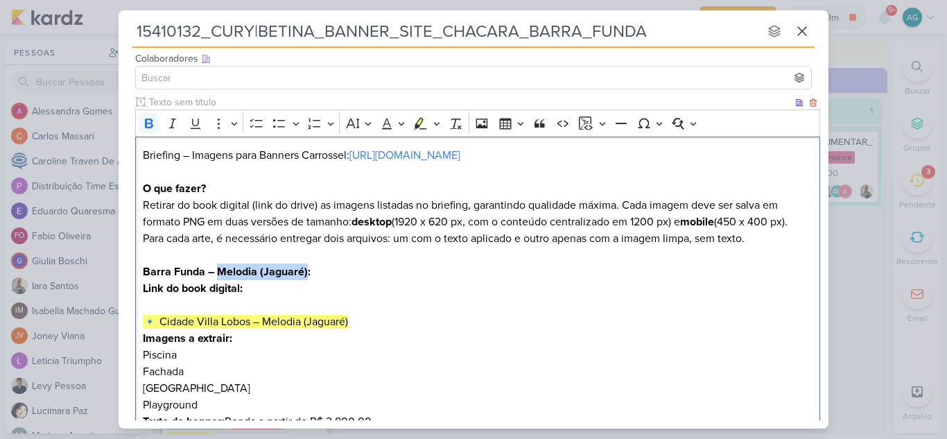
click at [307, 270] on strong "Barra Funda – Melodia (Jaguaré):" at bounding box center [227, 272] width 168 height 14
click at [312, 288] on p "Link do book digital:" at bounding box center [478, 288] width 670 height 17
drag, startPoint x: 684, startPoint y: 286, endPoint x: 246, endPoint y: 284, distance: 437.5
click at [246, 284] on p "Link do book digital: [URL][DOMAIN_NAME]" at bounding box center [478, 288] width 670 height 17
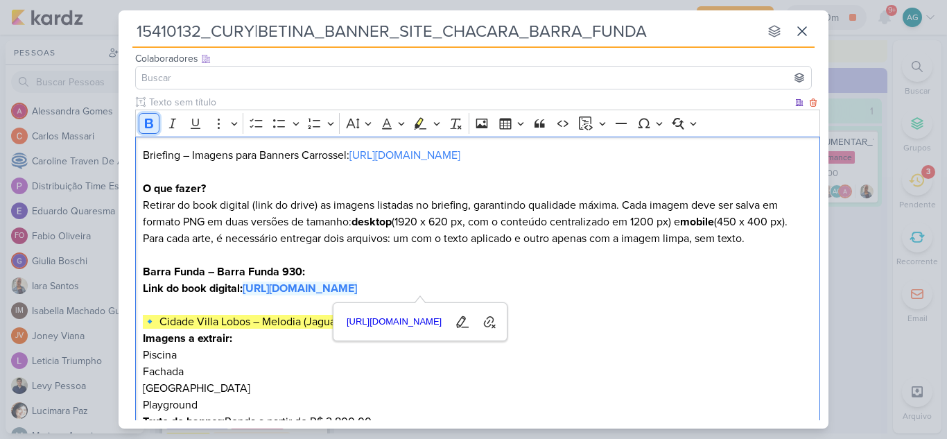
click at [149, 127] on icon "Editor toolbar" at bounding box center [149, 124] width 8 height 10
click at [440, 364] on p "Fachada" at bounding box center [478, 371] width 670 height 17
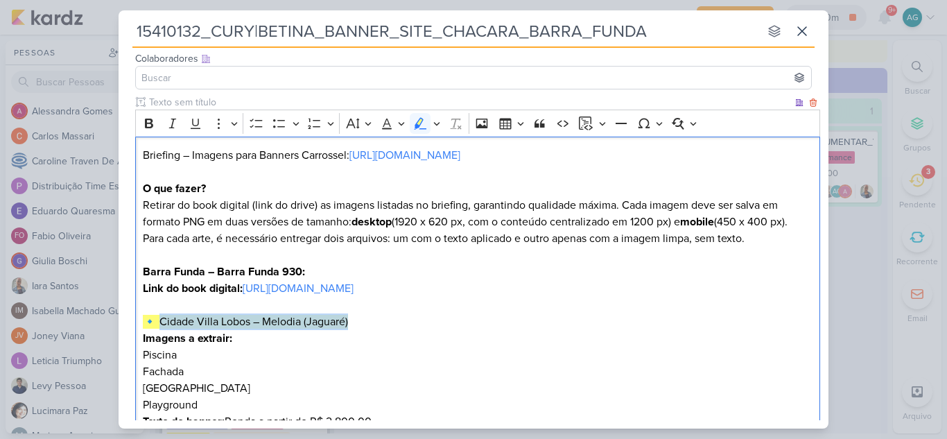
drag, startPoint x: 160, startPoint y: 320, endPoint x: 350, endPoint y: 316, distance: 190.0
click at [350, 316] on h2 "🔹 Cidade Villa Lobos – Melodia (Jaguaré)" at bounding box center [478, 321] width 670 height 17
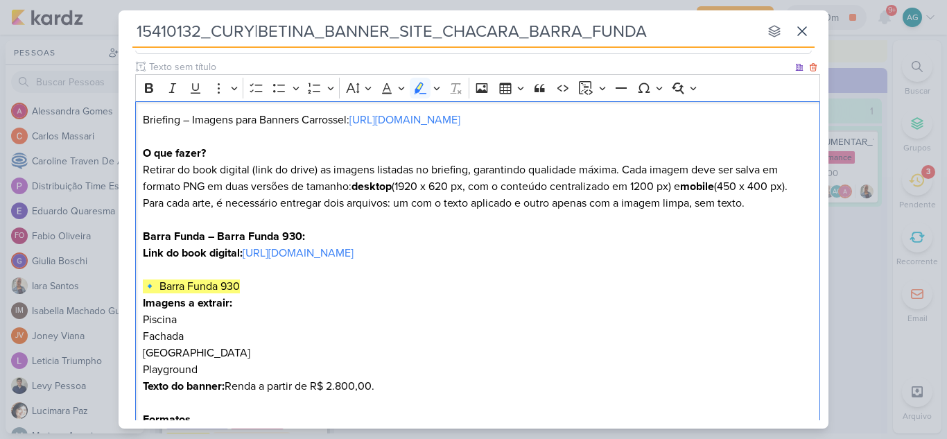
scroll to position [155, 0]
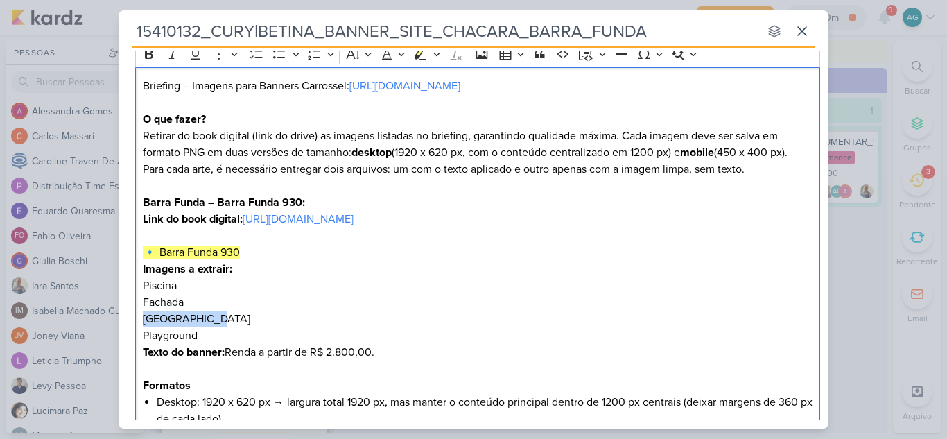
drag, startPoint x: 219, startPoint y: 320, endPoint x: 144, endPoint y: 318, distance: 75.6
click at [144, 318] on p "[GEOGRAPHIC_DATA]" at bounding box center [478, 319] width 670 height 17
drag, startPoint x: 199, startPoint y: 338, endPoint x: 138, endPoint y: 338, distance: 61.0
click at [138, 338] on div "Briefing – Imagens para Banners Carrossel: [URL][DOMAIN_NAME] O que fazer? Reti…" at bounding box center [477, 319] width 685 height 504
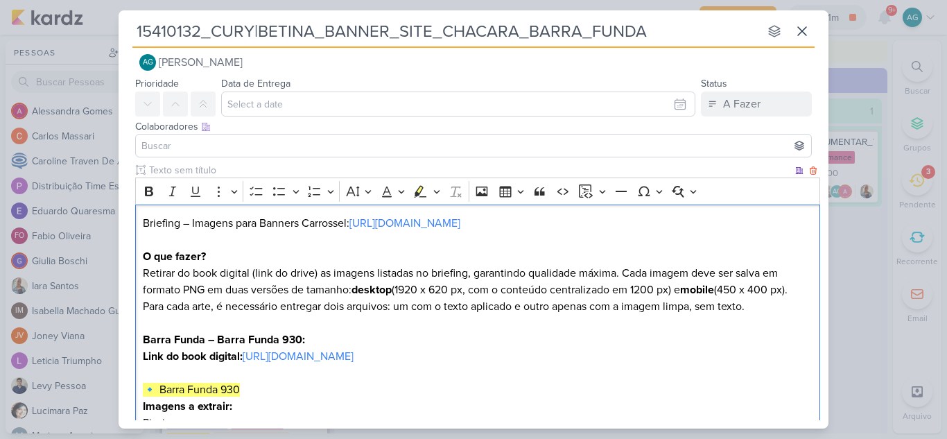
scroll to position [0, 0]
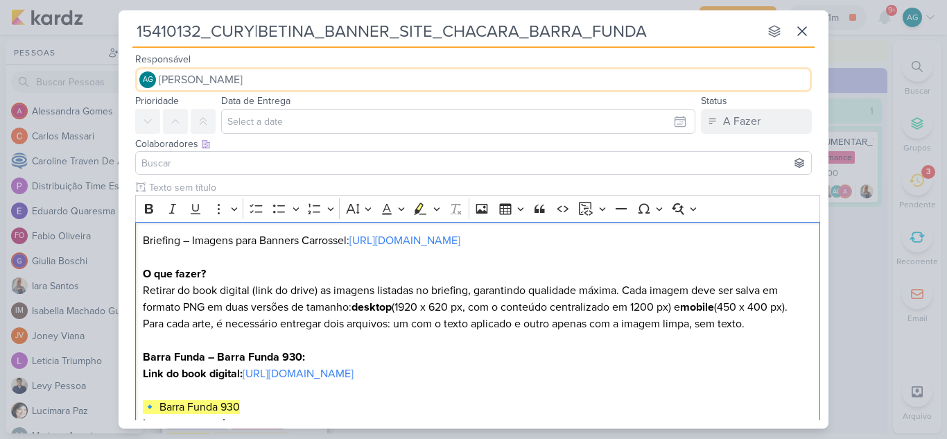
click at [243, 82] on span "[PERSON_NAME]" at bounding box center [201, 79] width 84 height 17
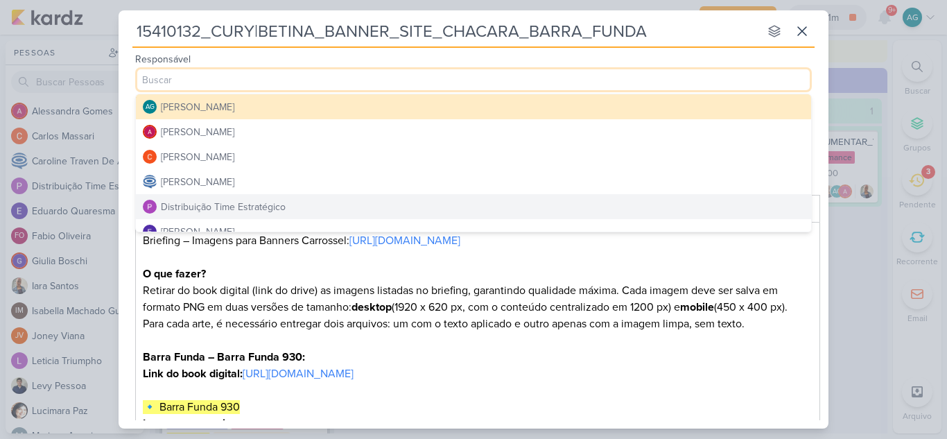
click at [255, 209] on div "Distribuição Time Estratégico" at bounding box center [223, 207] width 125 height 15
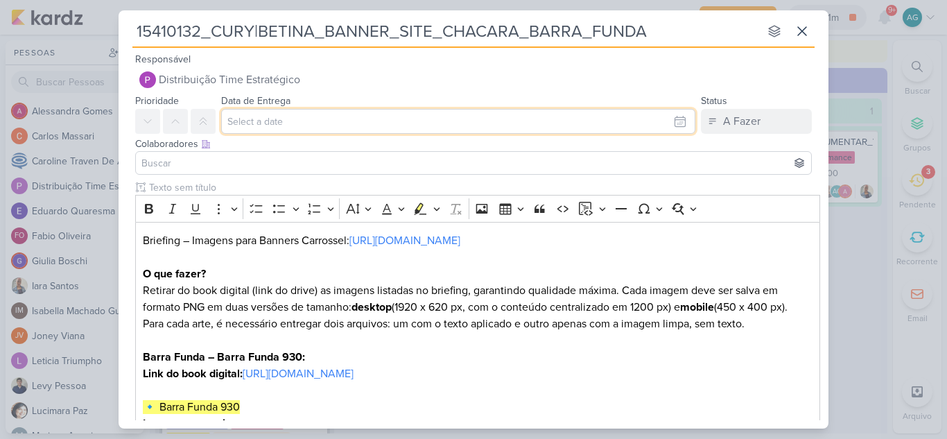
click at [286, 116] on input "text" at bounding box center [458, 121] width 474 height 25
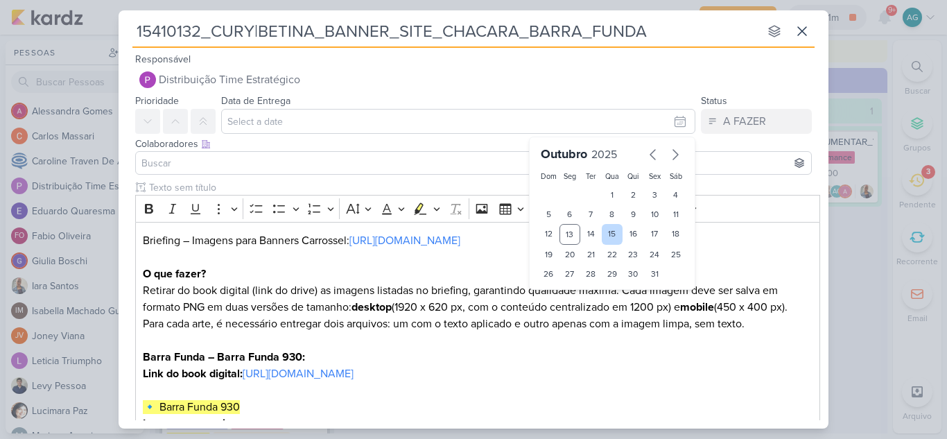
click at [603, 236] on div "15" at bounding box center [612, 234] width 21 height 21
type input "15 de outubro de 2025 às 23:59"
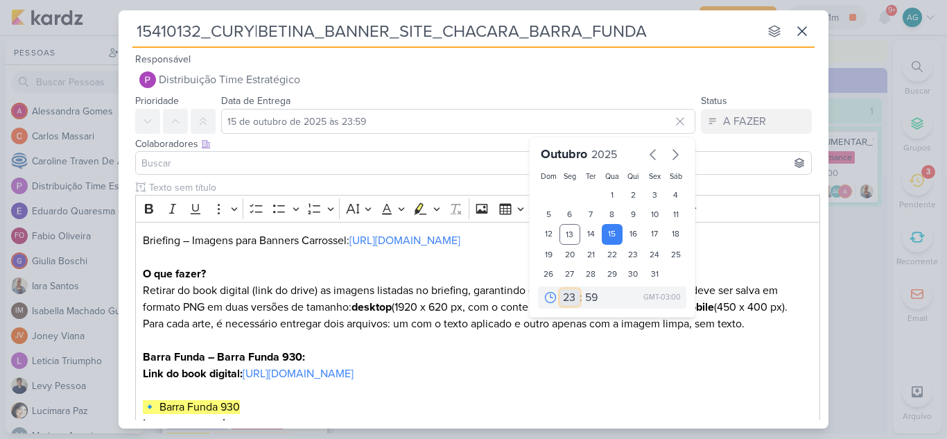
click at [560, 295] on select "00 01 02 03 04 05 06 07 08 09 10 11 12 13 14 15 16 17 18 19 20 21 22 23" at bounding box center [569, 297] width 19 height 17
select select "18"
click at [560, 289] on select "00 01 02 03 04 05 06 07 08 09 10 11 12 13 14 15 16 17 18 19 20 21 22 23" at bounding box center [569, 297] width 19 height 17
type input "[DATE] 18:59"
click at [589, 296] on select "00 05 10 15 20 25 30 35 40 45 50 55 59" at bounding box center [591, 297] width 19 height 17
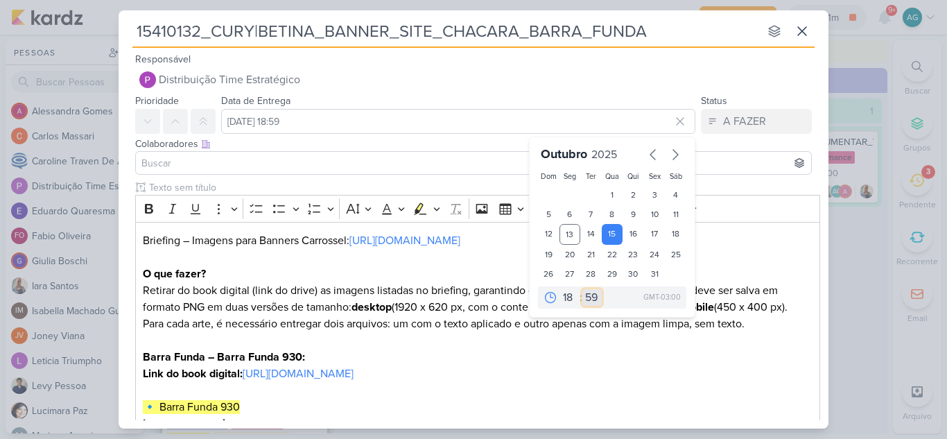
select select "0"
click at [582, 289] on select "00 05 10 15 20 25 30 35 40 45 50 55 59" at bounding box center [591, 297] width 19 height 17
type input "[DATE] 18:00"
click at [272, 163] on input at bounding box center [474, 163] width 670 height 17
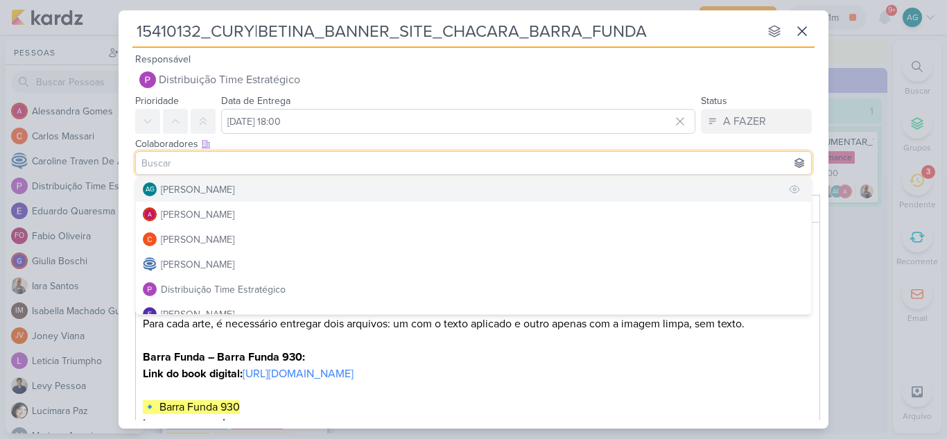
click at [210, 186] on div "[PERSON_NAME]" at bounding box center [197, 189] width 73 height 15
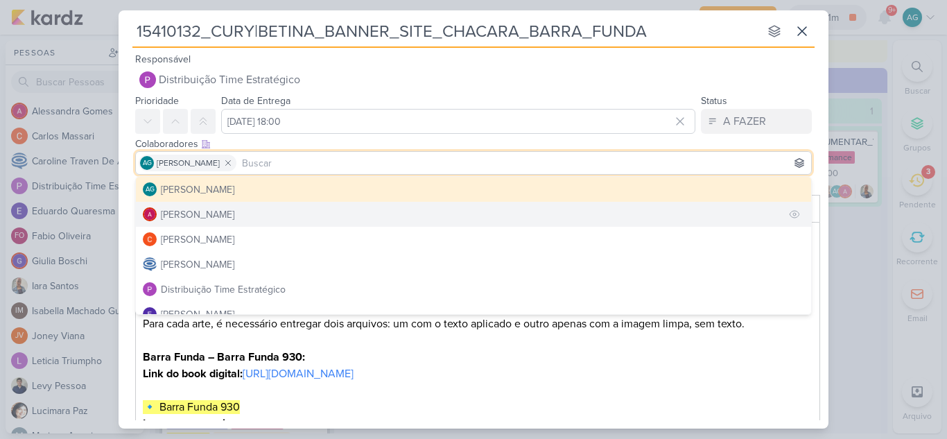
drag, startPoint x: 213, startPoint y: 213, endPoint x: 242, endPoint y: 232, distance: 35.0
click at [214, 213] on div "[PERSON_NAME]" at bounding box center [197, 214] width 73 height 15
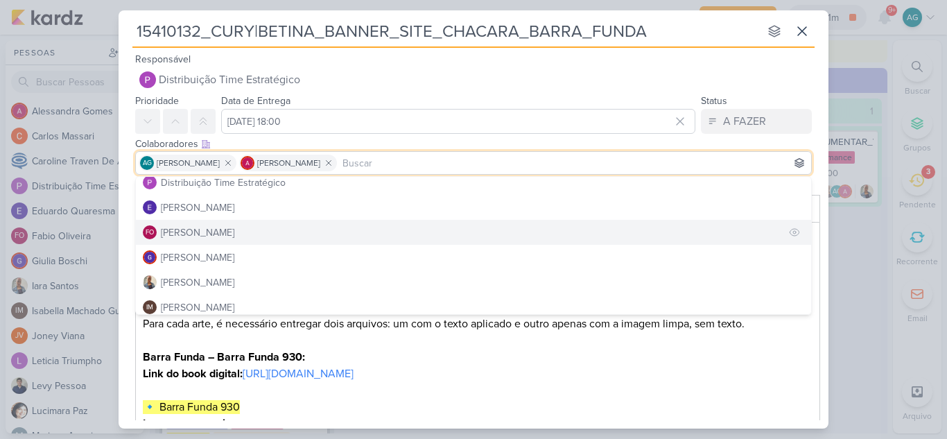
scroll to position [139, 0]
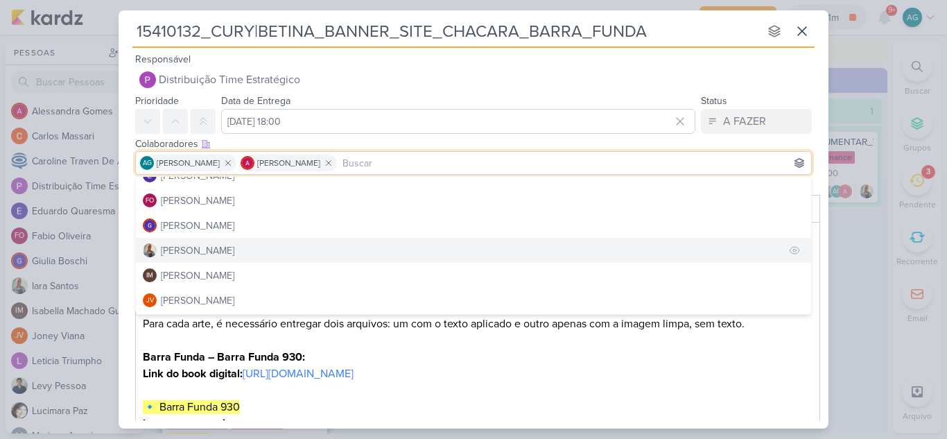
click at [207, 251] on div "[PERSON_NAME]" at bounding box center [197, 250] width 73 height 15
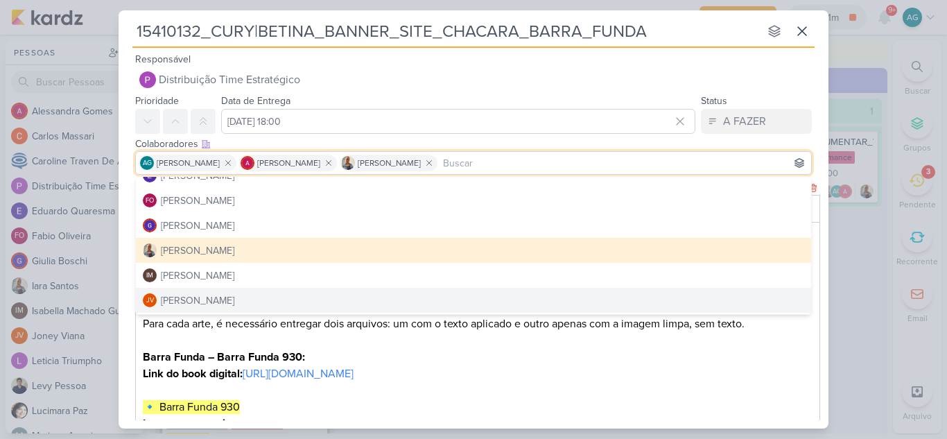
click at [403, 348] on p "O que fazer? Retirar do book digital (link do drive) as imagens listadas no bri…" at bounding box center [478, 316] width 670 height 100
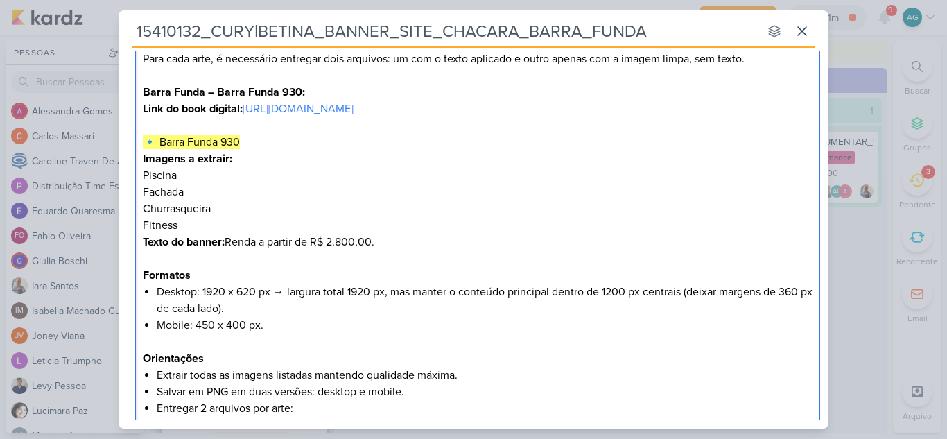
scroll to position [382, 0]
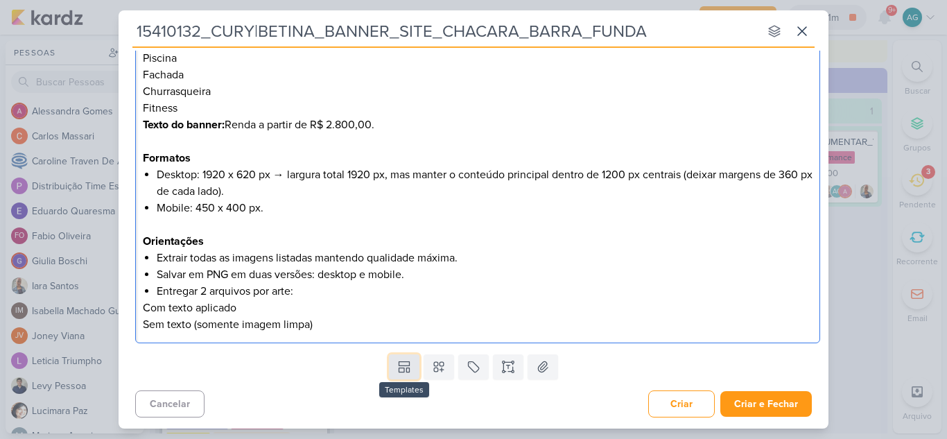
click at [406, 369] on icon at bounding box center [407, 370] width 3 height 4
click at [401, 367] on icon at bounding box center [404, 367] width 14 height 14
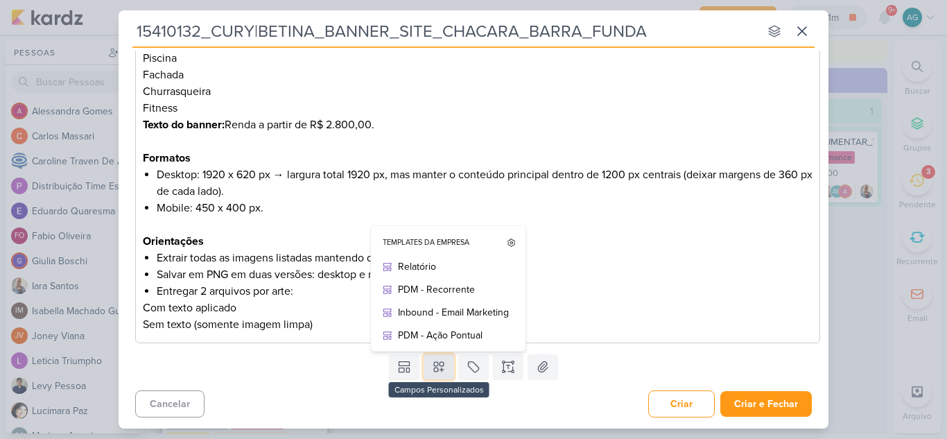
click at [443, 364] on button at bounding box center [439, 366] width 31 height 25
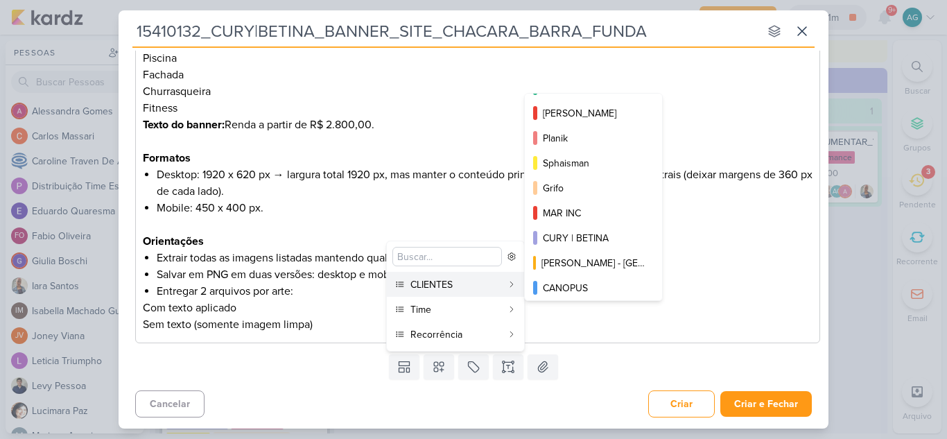
scroll to position [251, 0]
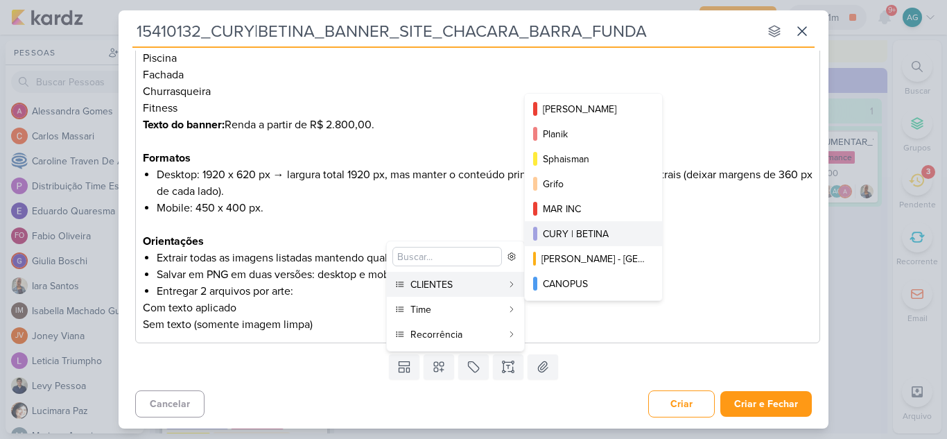
click at [598, 233] on div "CURY | BETINA" at bounding box center [594, 234] width 103 height 15
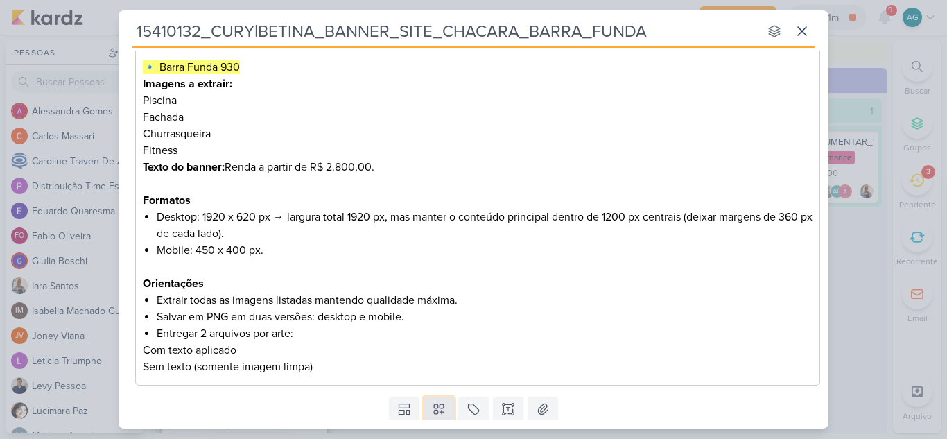
click at [441, 403] on icon at bounding box center [439, 409] width 14 height 14
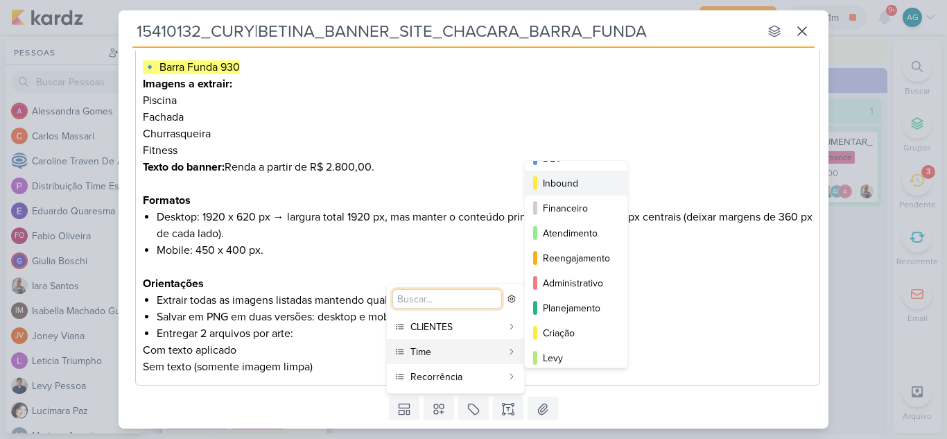
scroll to position [126, 0]
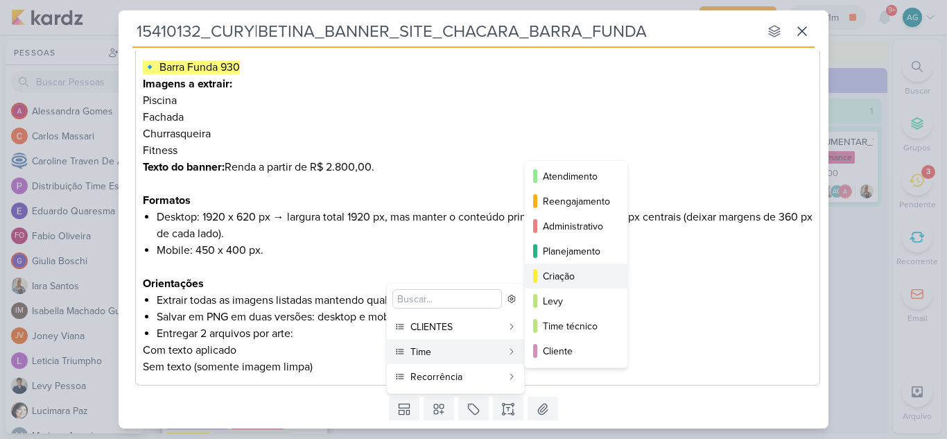
click at [577, 277] on div "Criação" at bounding box center [577, 276] width 68 height 15
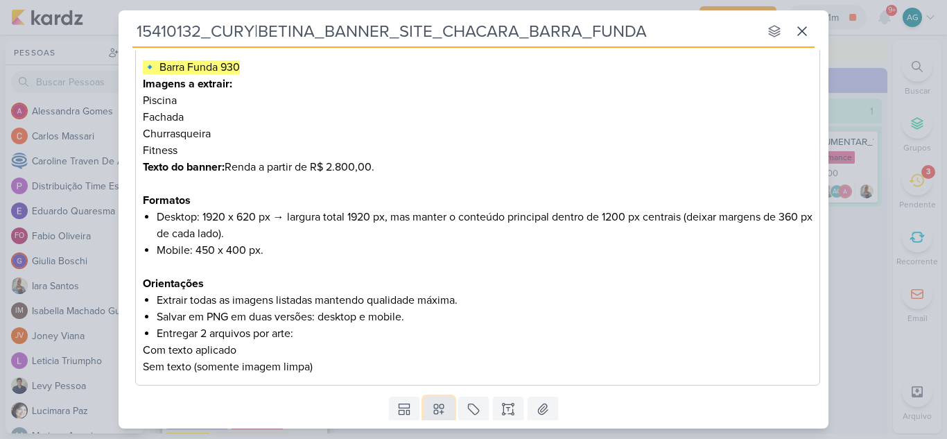
click at [442, 411] on icon at bounding box center [439, 409] width 14 height 14
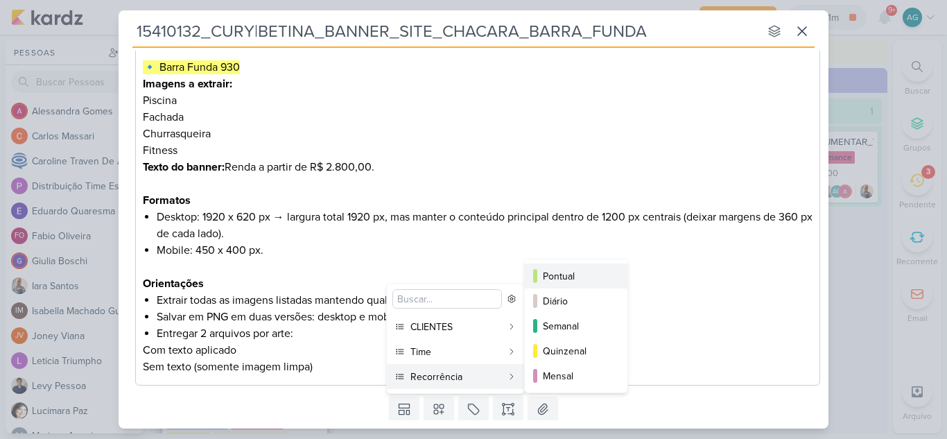
click at [561, 276] on div "Pontual" at bounding box center [577, 276] width 68 height 15
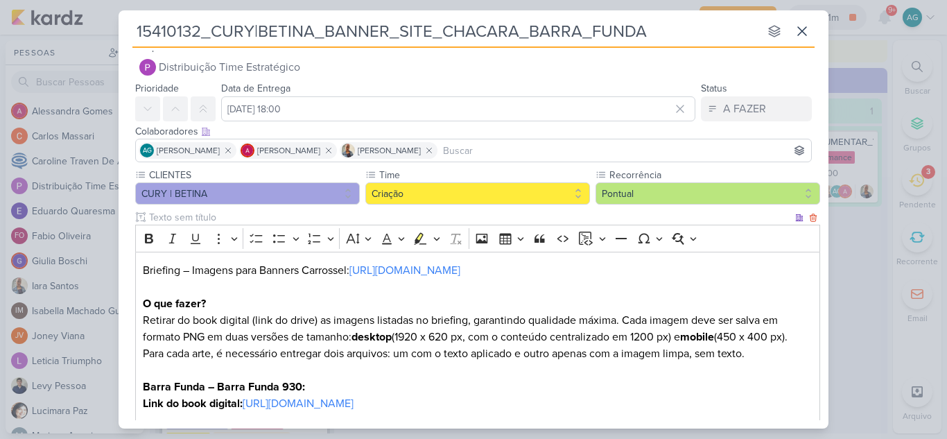
scroll to position [0, 0]
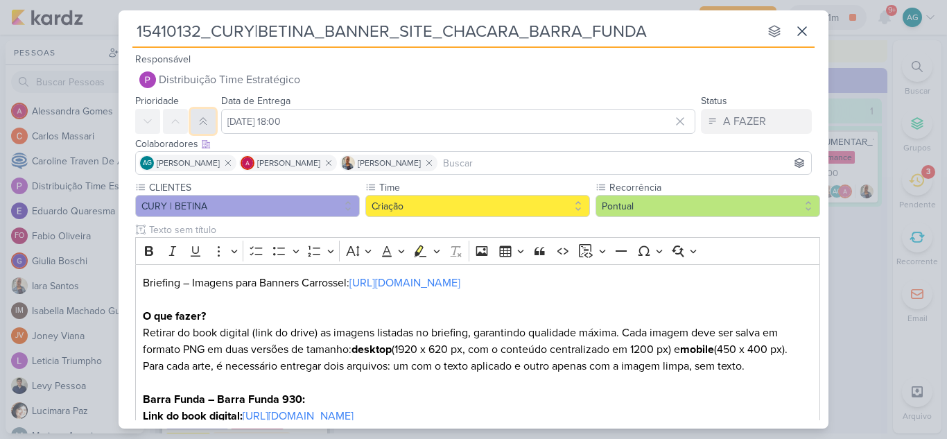
click at [203, 123] on icon at bounding box center [203, 121] width 11 height 11
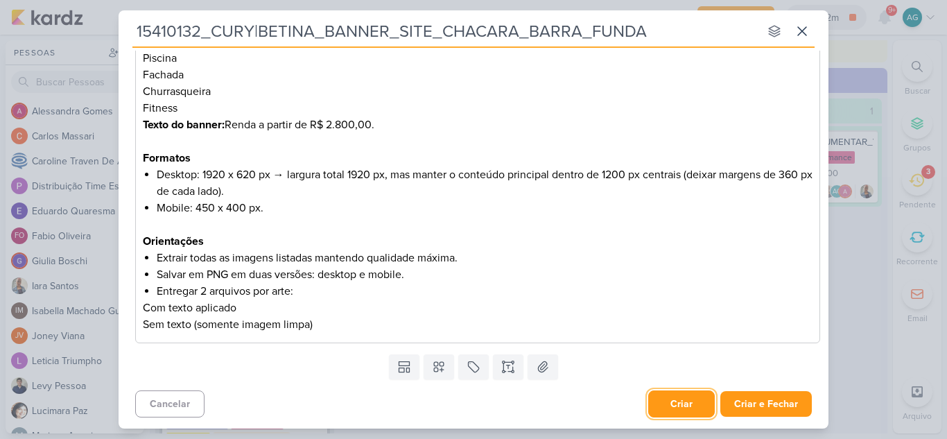
click at [668, 408] on button "Criar" at bounding box center [681, 403] width 67 height 27
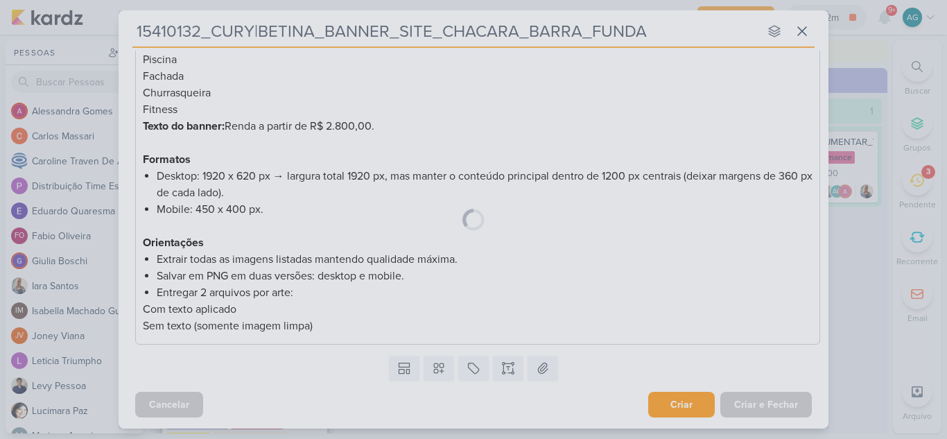
scroll to position [423, 0]
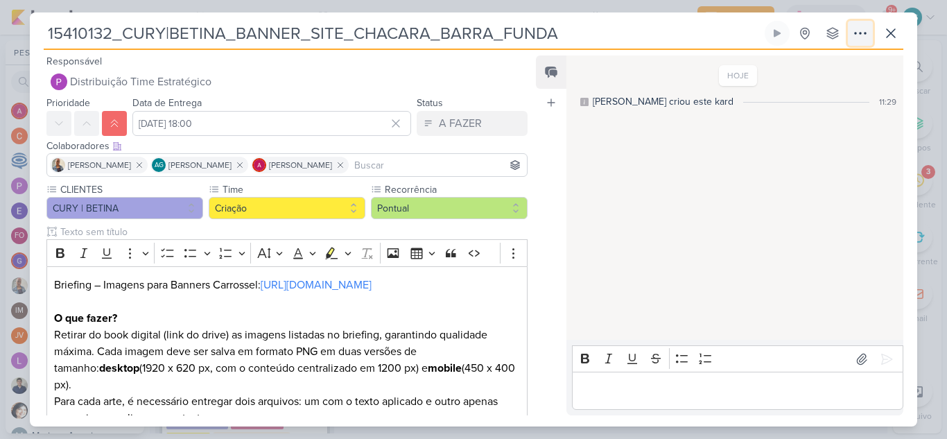
click at [860, 37] on icon at bounding box center [860, 33] width 17 height 17
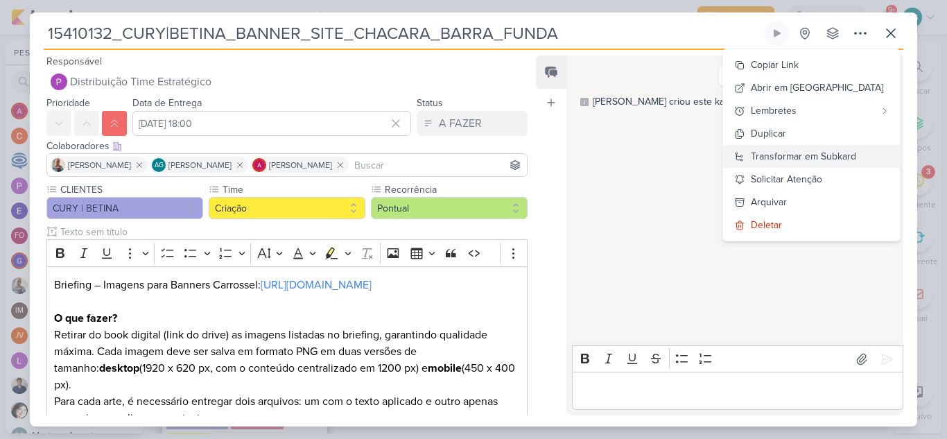
click at [825, 157] on div "Transformar em Subkard" at bounding box center [803, 156] width 105 height 15
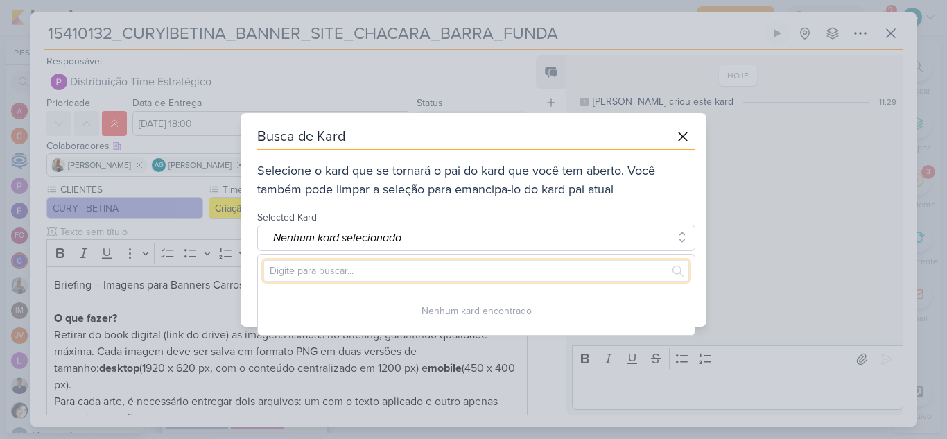
click at [512, 277] on input "text" at bounding box center [476, 270] width 426 height 21
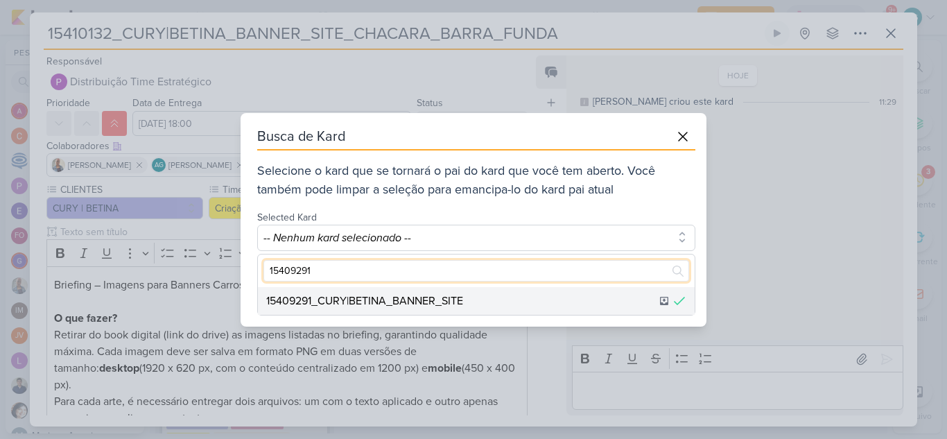
type input "15409291"
click at [467, 305] on div "15409291_CURY|BETINA_BANNER_SITE" at bounding box center [476, 301] width 437 height 28
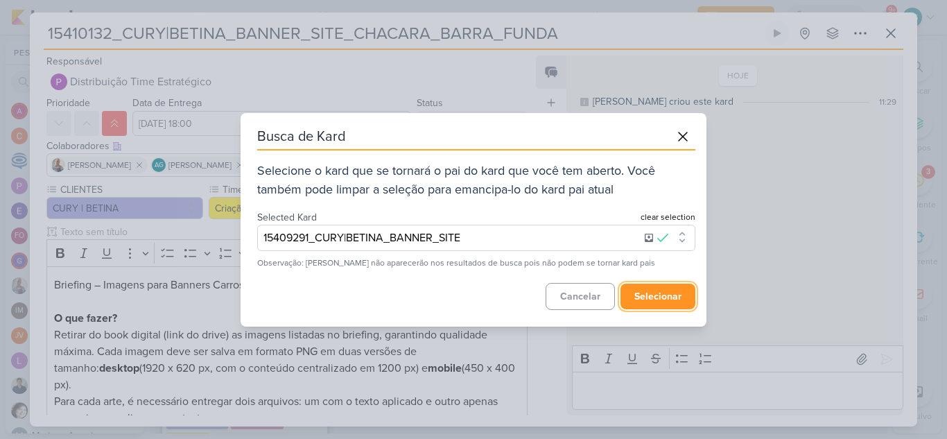
click at [673, 294] on button "selecionar" at bounding box center [657, 297] width 75 height 26
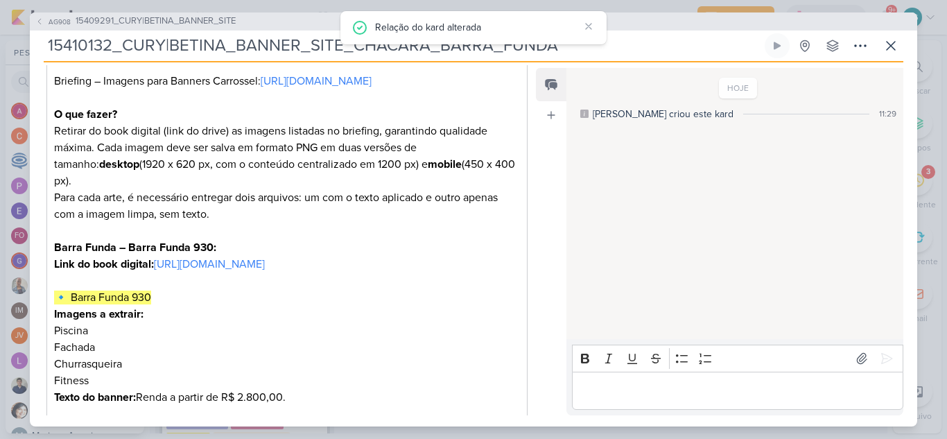
scroll to position [0, 0]
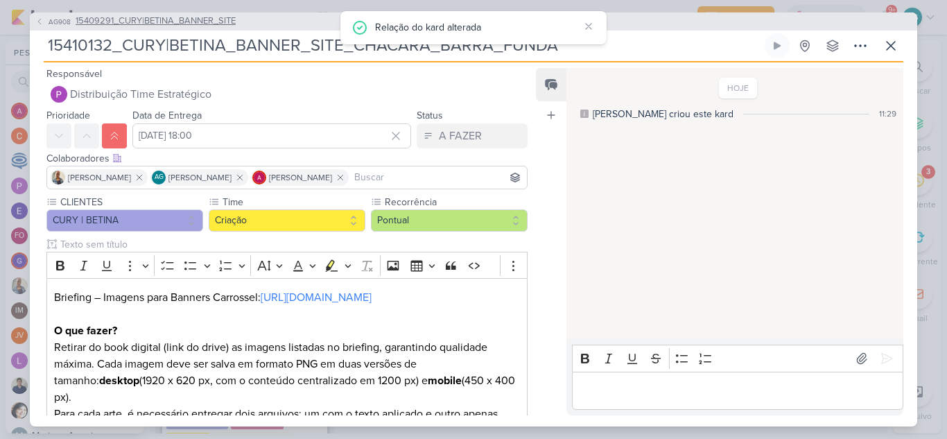
click at [166, 21] on span "15409291_CURY|BETINA_BANNER_SITE" at bounding box center [156, 22] width 160 height 14
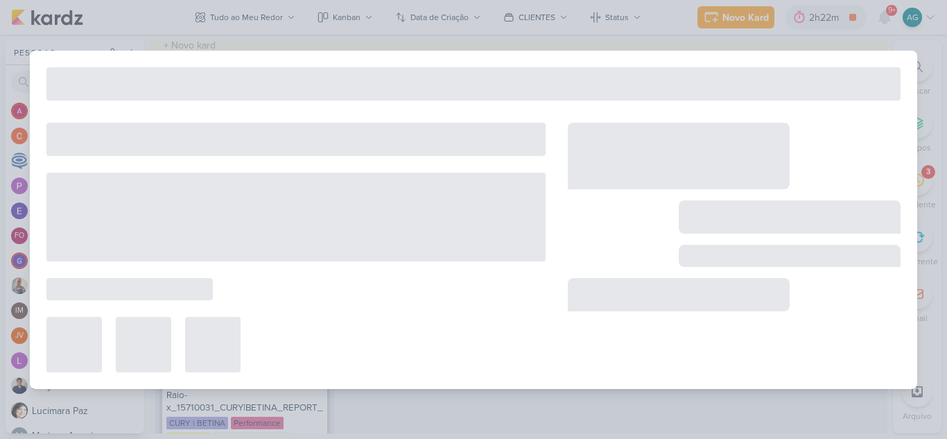
type input "15409291_CURY|BETINA_BANNER_SITE"
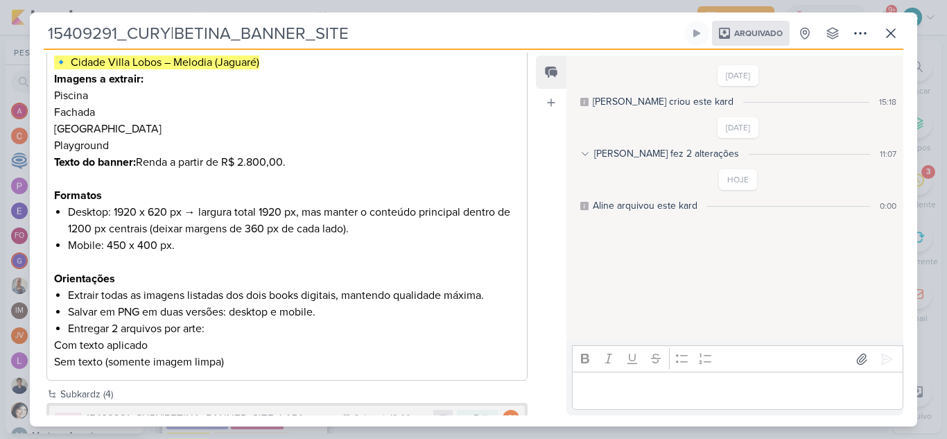
scroll to position [663, 0]
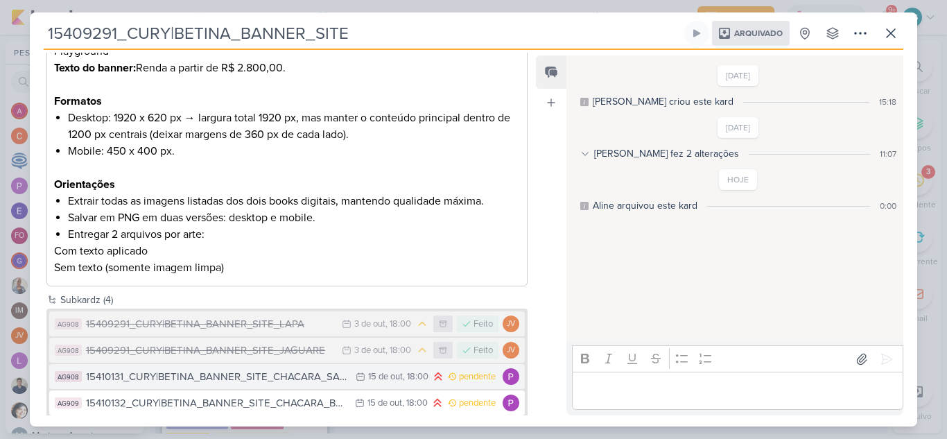
click at [293, 369] on div "15410131_CURY|BETINA_BANNER_SITE_CHACARA_SANTO_ANTONIO" at bounding box center [217, 377] width 263 height 16
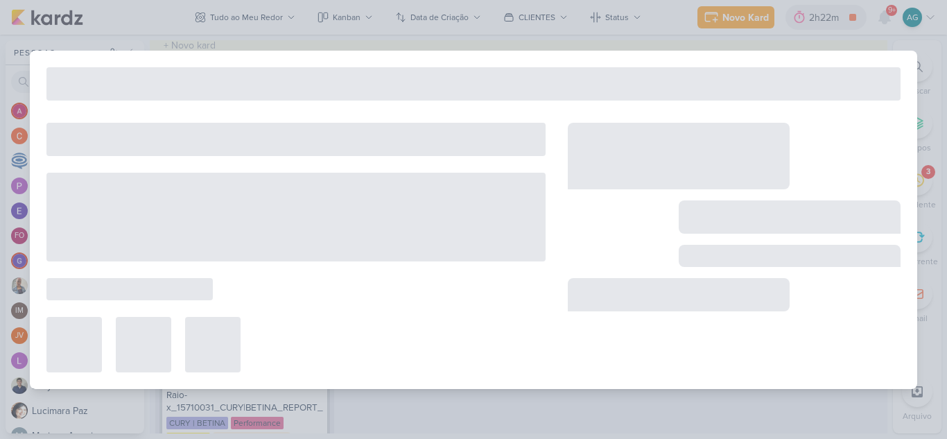
type input "15410131_CURY|BETINA_BANNER_SITE_CHACARA_SANTO_ANTONIO"
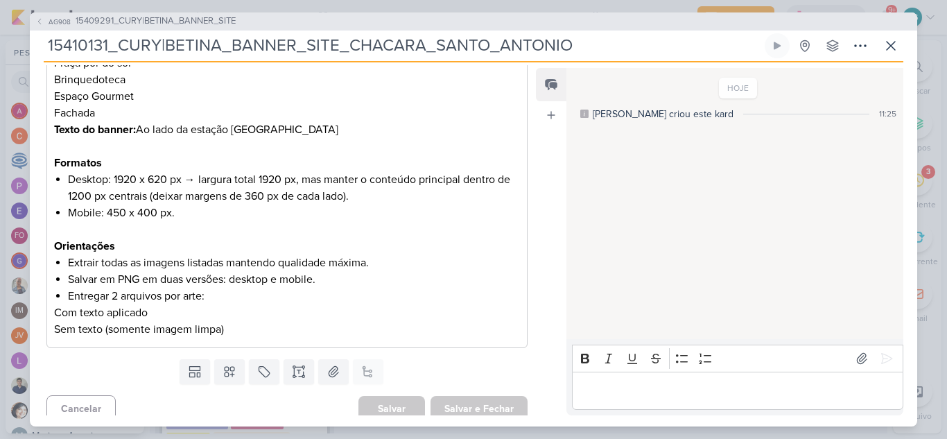
scroll to position [451, 0]
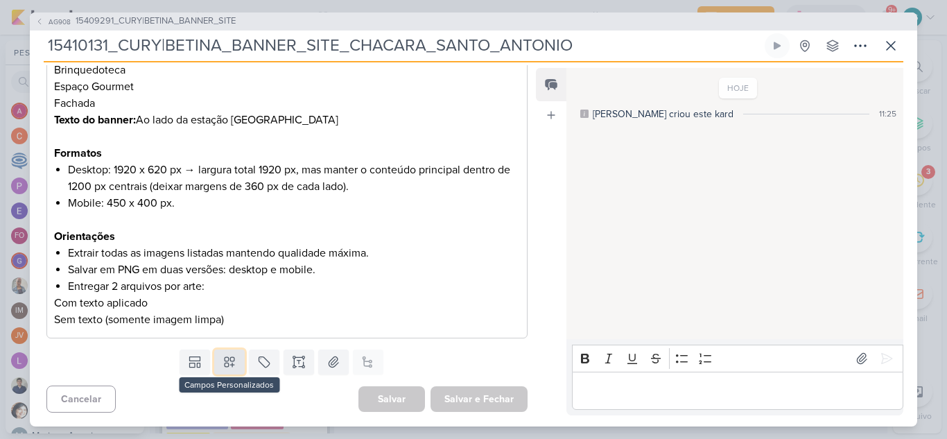
click at [235, 365] on button at bounding box center [229, 361] width 31 height 25
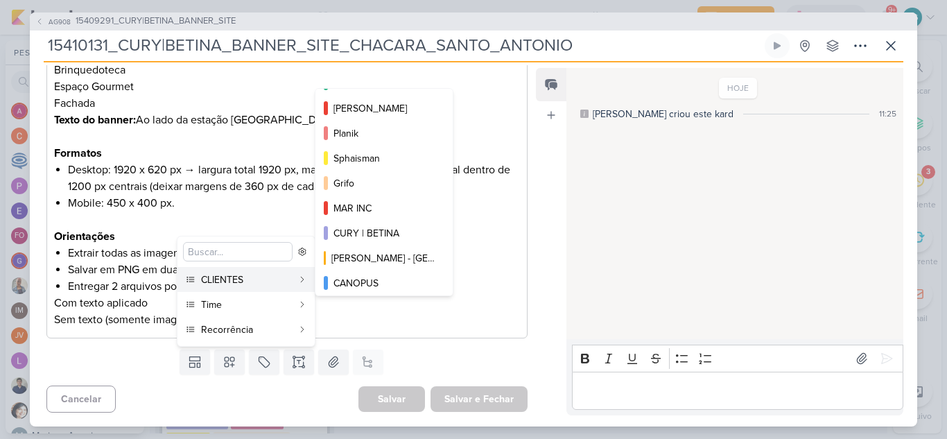
scroll to position [251, 0]
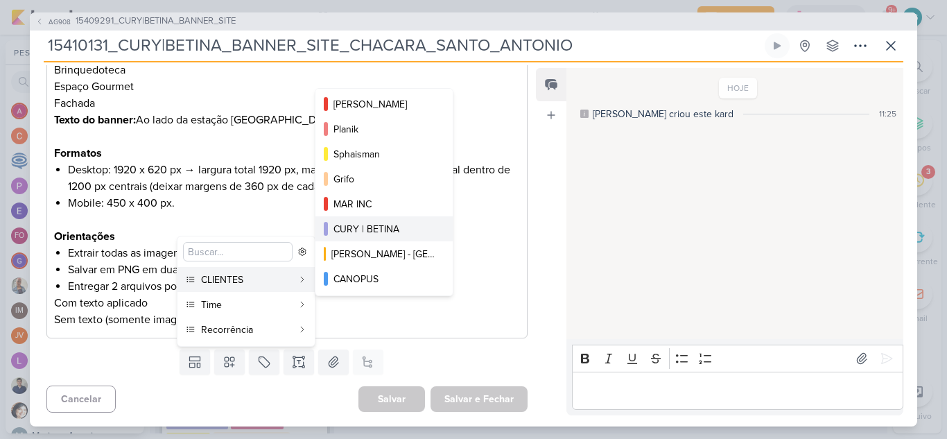
click at [389, 233] on div "CURY | BETINA" at bounding box center [384, 229] width 103 height 15
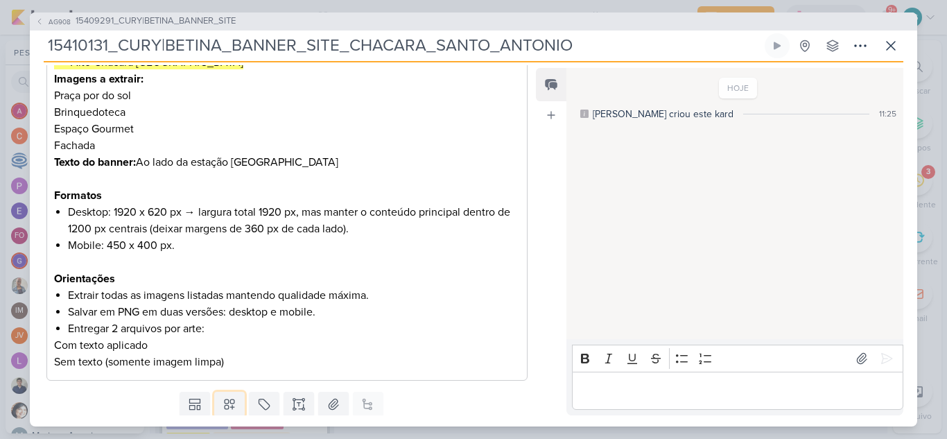
drag, startPoint x: 231, startPoint y: 403, endPoint x: 230, endPoint y: 385, distance: 18.0
click at [230, 403] on icon at bounding box center [230, 404] width 14 height 14
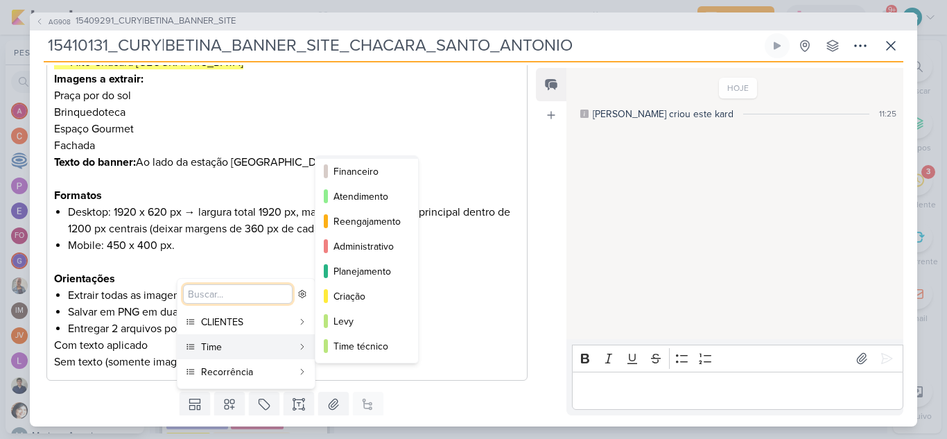
scroll to position [126, 0]
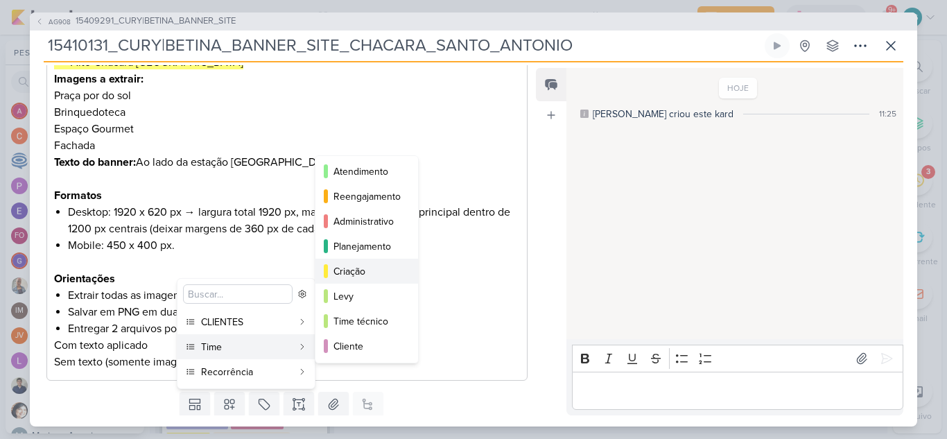
click at [374, 275] on div "Criação" at bounding box center [367, 271] width 68 height 15
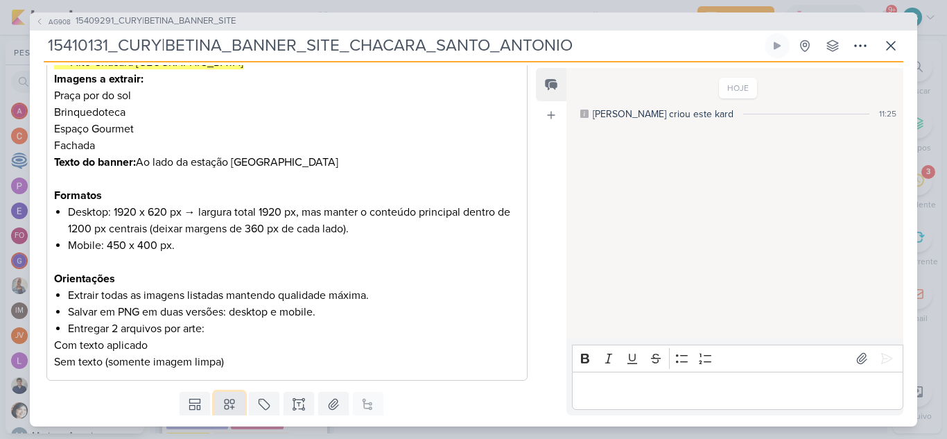
click at [234, 412] on button at bounding box center [229, 404] width 31 height 25
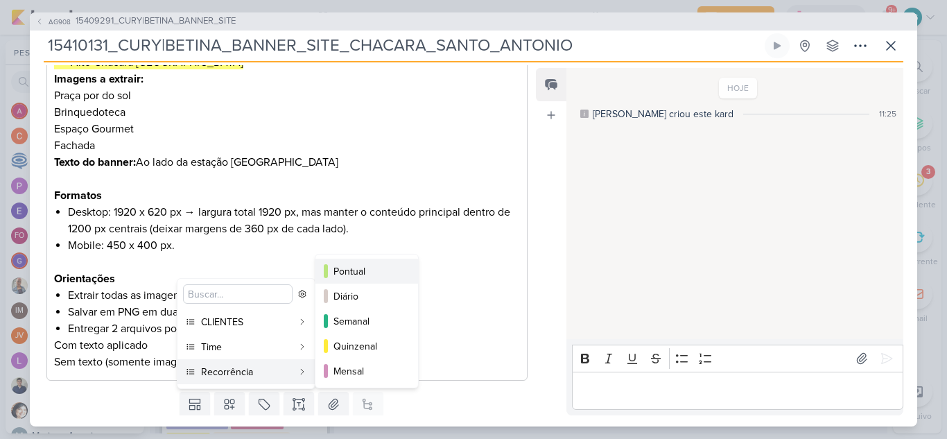
click at [367, 272] on div "Pontual" at bounding box center [367, 271] width 68 height 15
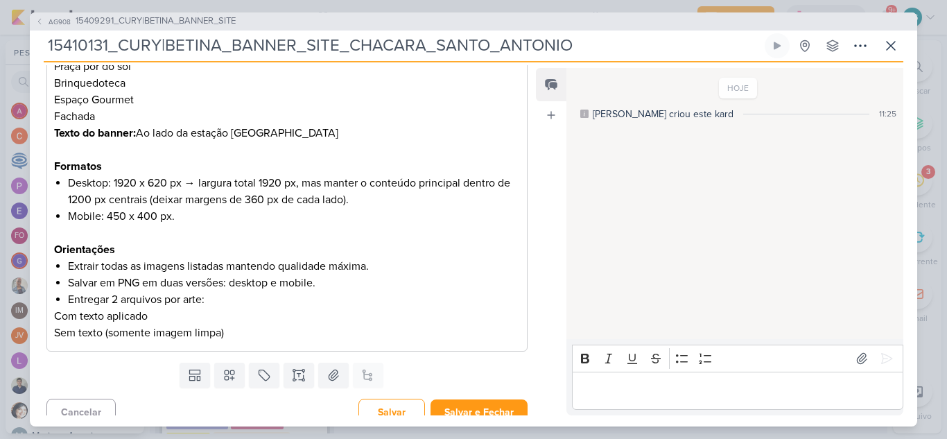
scroll to position [485, 0]
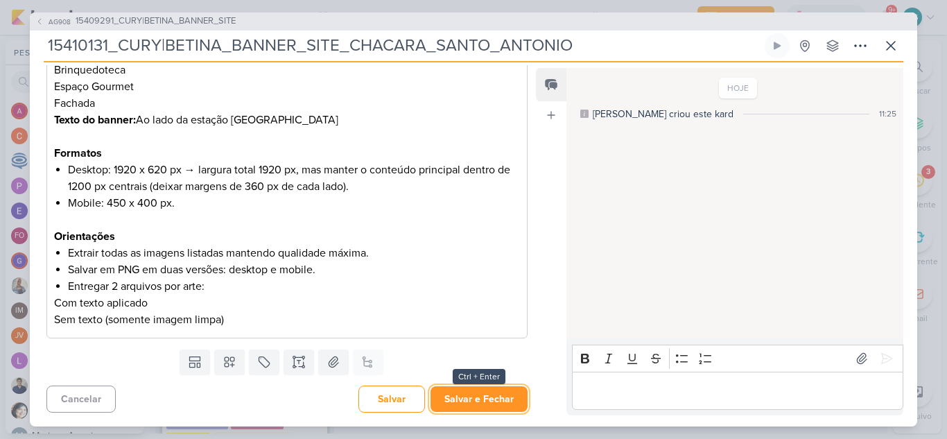
click at [474, 399] on button "Salvar e Fechar" at bounding box center [479, 399] width 97 height 26
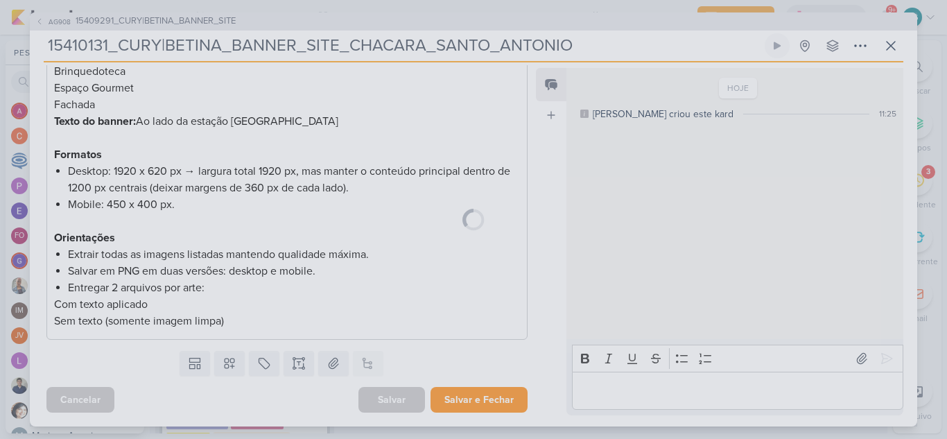
scroll to position [492, 0]
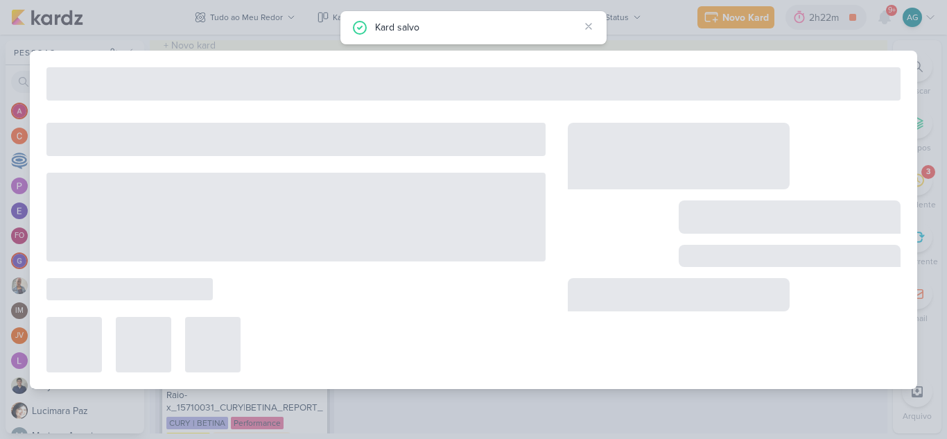
type input "15409291_CURY|BETINA_BANNER_SITE"
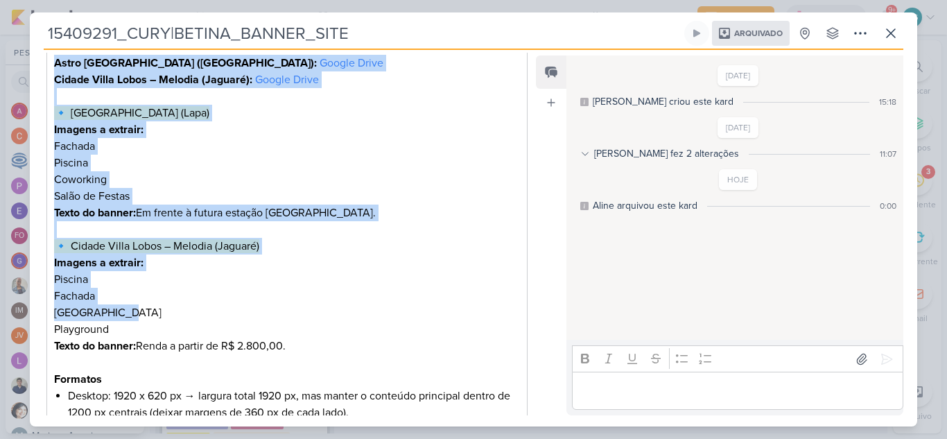
scroll to position [385, 0]
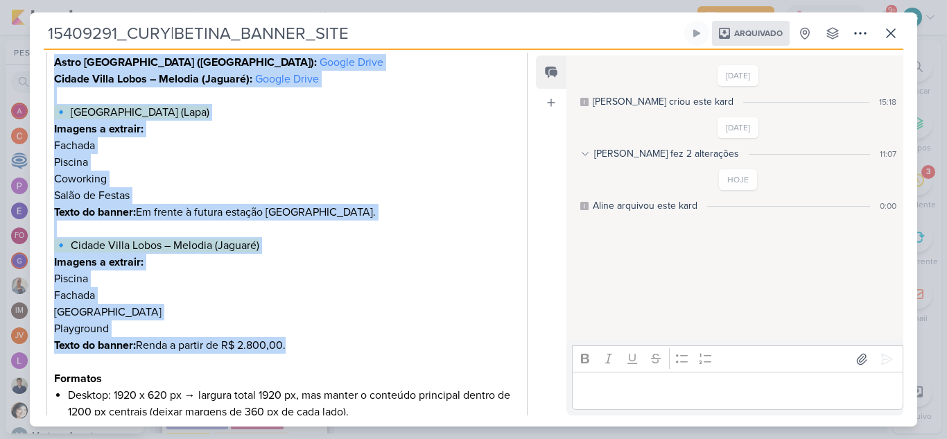
drag, startPoint x: 56, startPoint y: 251, endPoint x: 311, endPoint y: 327, distance: 265.6
click at [311, 327] on div "Briefing – Imagens para Banners Carrossel: [URL][DOMAIN_NAME] O que fazer? Reti…" at bounding box center [286, 220] width 481 height 687
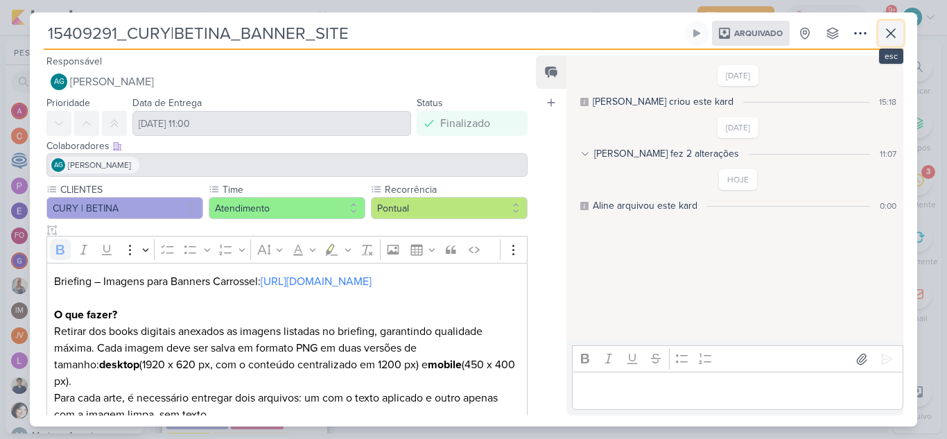
click at [896, 36] on icon at bounding box center [891, 33] width 17 height 17
